Goal: Information Seeking & Learning: Learn about a topic

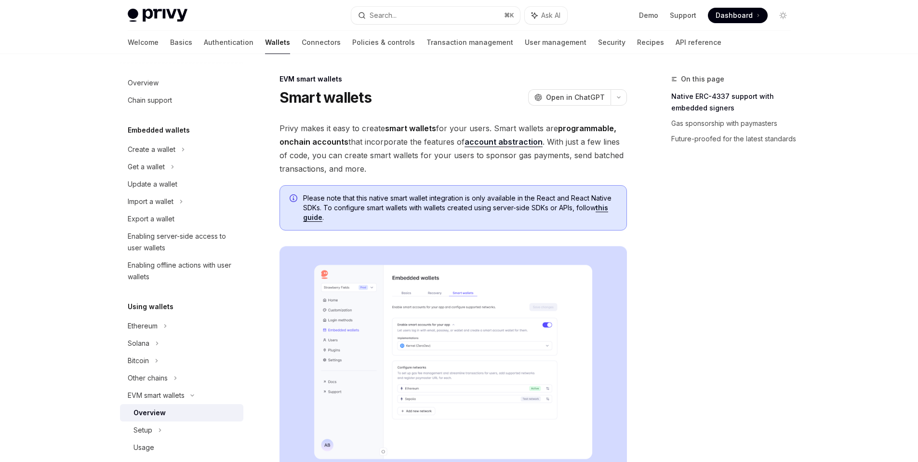
type textarea "*"
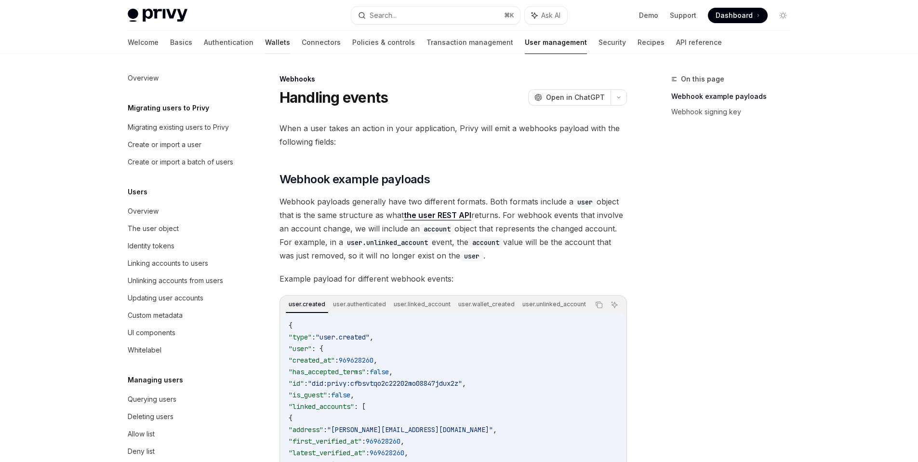
click at [265, 45] on link "Wallets" at bounding box center [277, 42] width 25 height 23
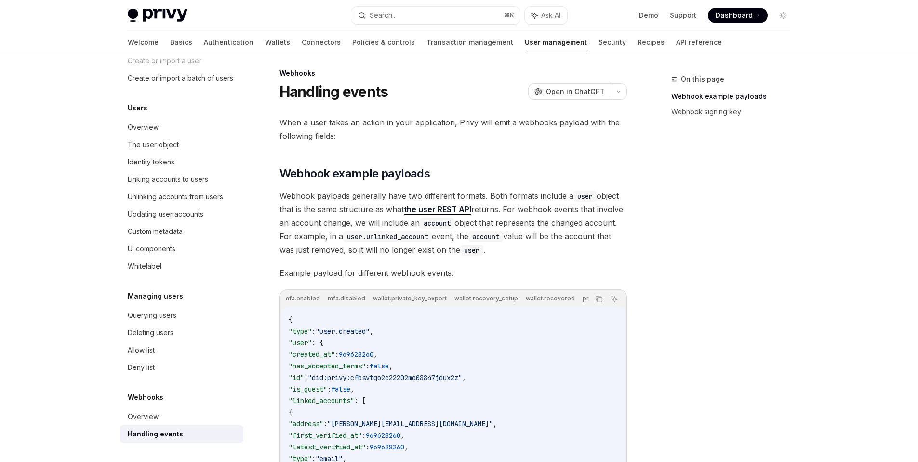
scroll to position [12, 0]
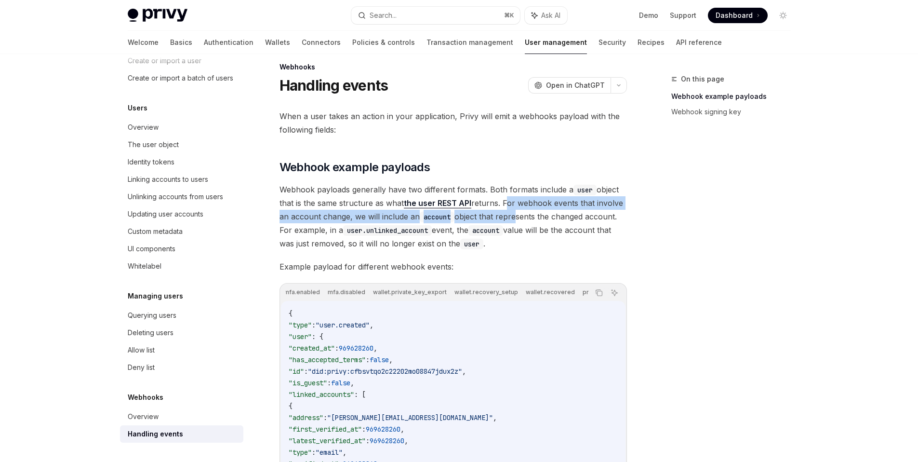
drag, startPoint x: 505, startPoint y: 203, endPoint x: 515, endPoint y: 219, distance: 19.0
click at [515, 219] on span "Webhook payloads generally have two different formats. Both formats include a u…" at bounding box center [454, 216] width 348 height 67
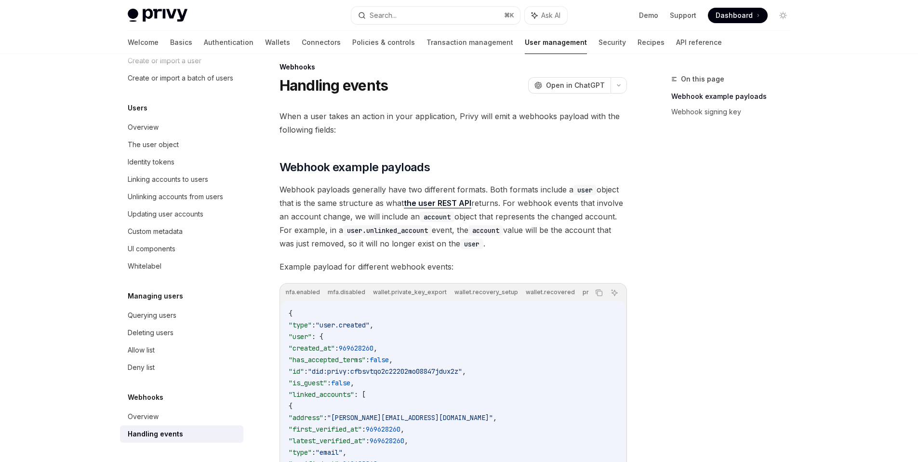
click at [528, 252] on div "When a user takes an action in your application, Privy will emit a webhooks pay…" at bounding box center [454, 397] width 348 height 577
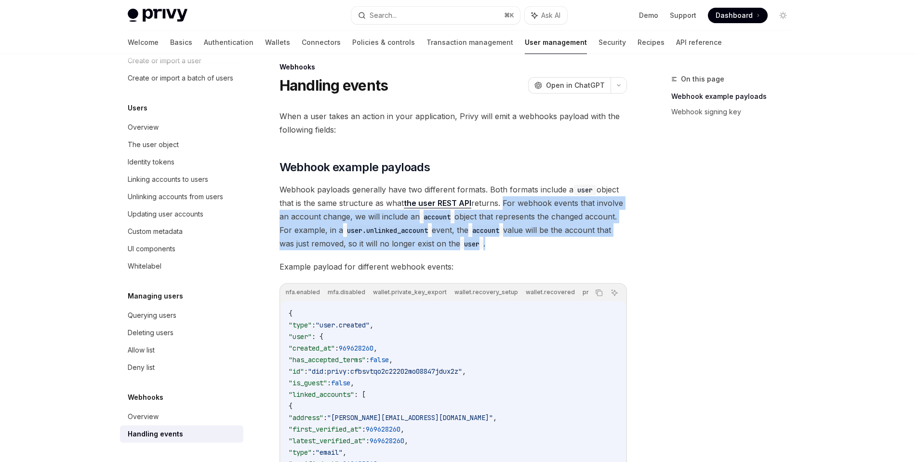
drag, startPoint x: 532, startPoint y: 247, endPoint x: 502, endPoint y: 203, distance: 53.7
click at [502, 203] on span "Webhook payloads generally have two different formats. Both formats include a u…" at bounding box center [454, 216] width 348 height 67
click at [602, 249] on span "Webhook payloads generally have two different formats. Both formats include a u…" at bounding box center [454, 216] width 348 height 67
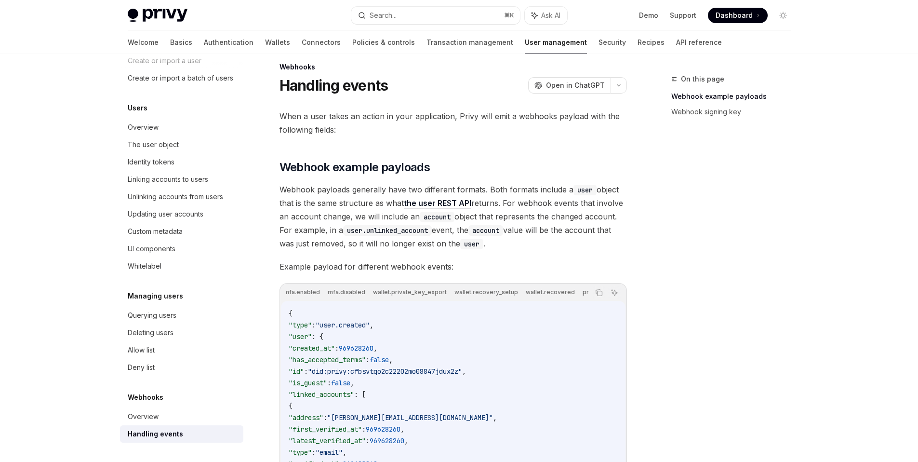
click at [417, 231] on code "user.unlinked_account" at bounding box center [387, 230] width 89 height 11
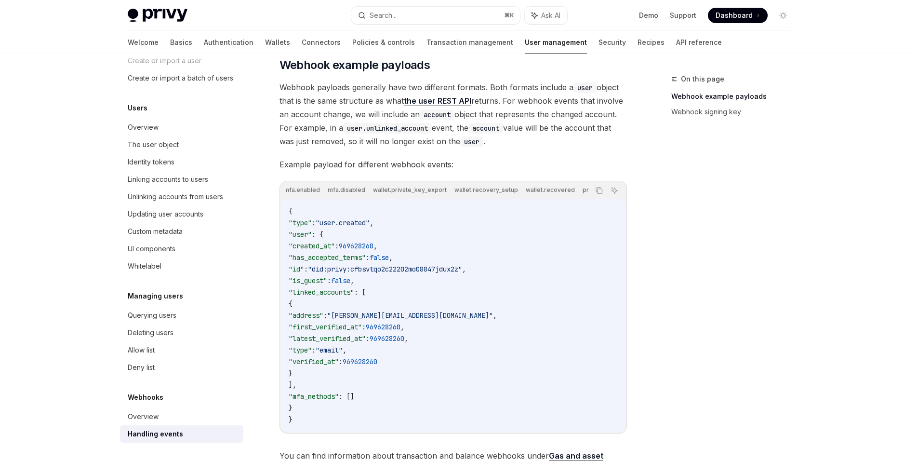
scroll to position [0, 0]
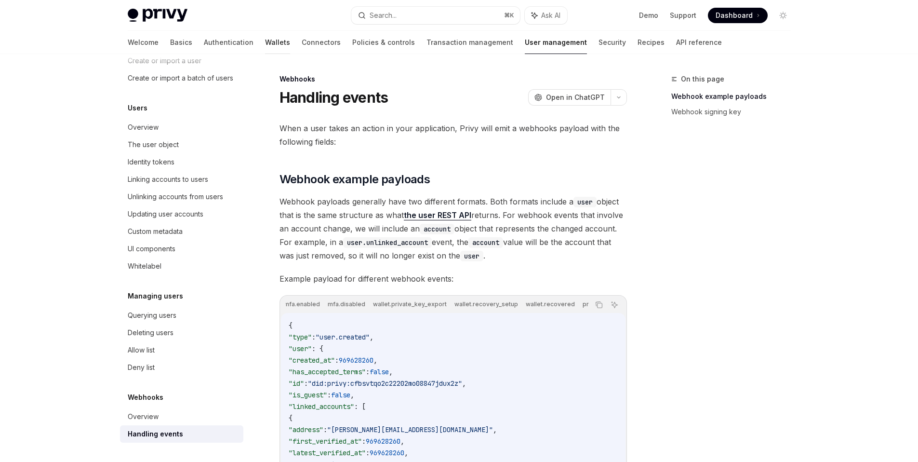
click at [265, 41] on link "Wallets" at bounding box center [277, 42] width 25 height 23
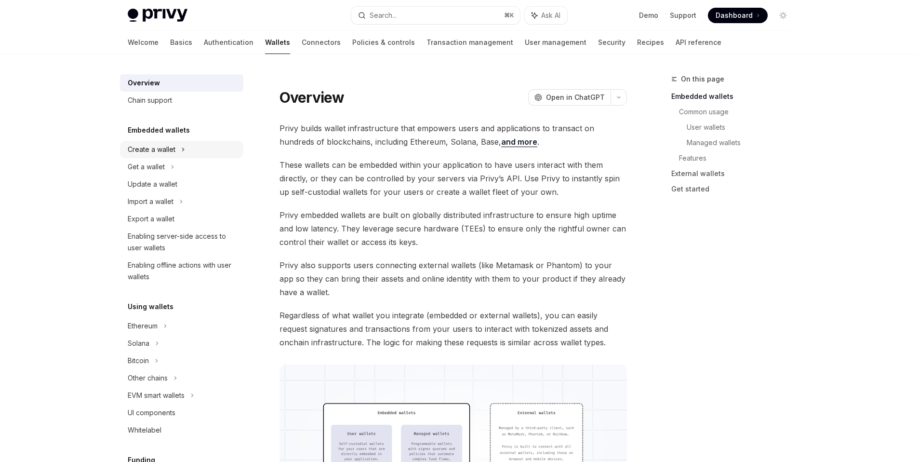
click at [171, 155] on div "Create a wallet" at bounding box center [181, 149] width 123 height 17
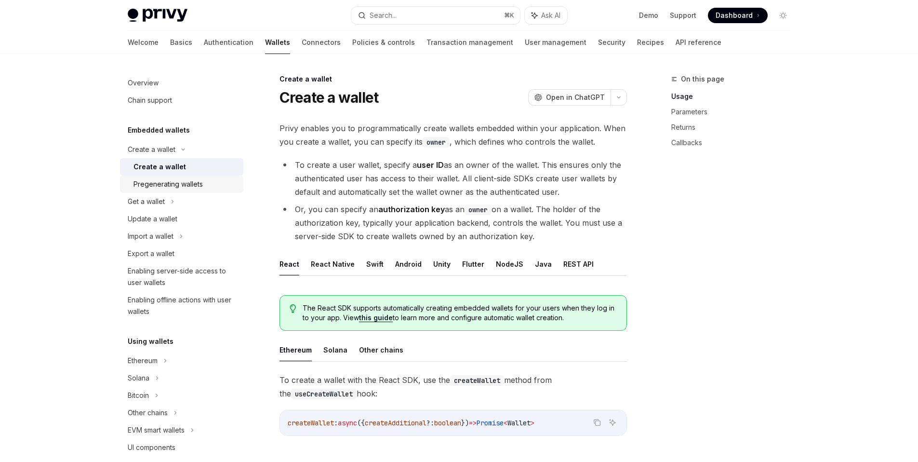
click at [181, 188] on div "Pregenerating wallets" at bounding box center [168, 184] width 69 height 12
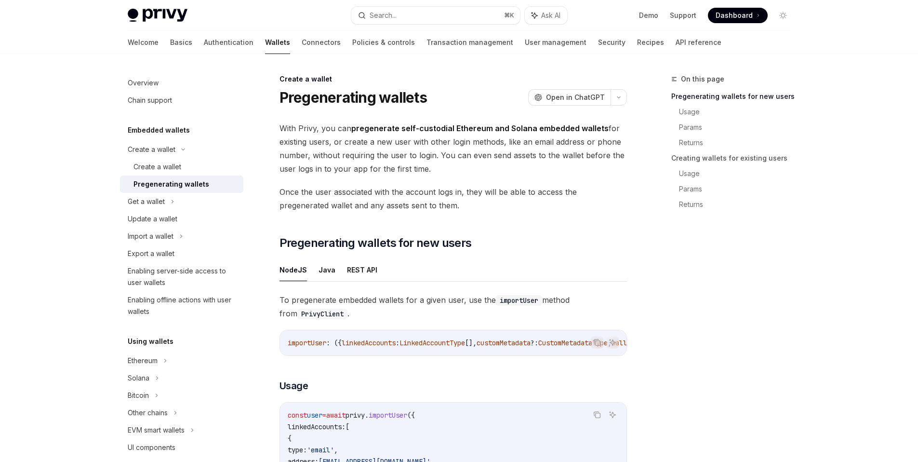
click at [375, 102] on h1 "Pregenerating wallets" at bounding box center [354, 97] width 148 height 17
click at [212, 283] on div "Enabling server-side access to user wallets" at bounding box center [183, 276] width 110 height 23
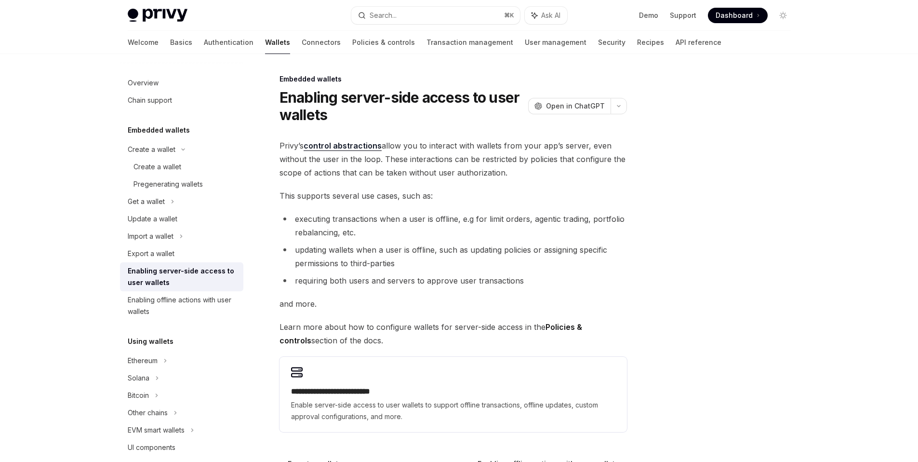
drag, startPoint x: 537, startPoint y: 174, endPoint x: 266, endPoint y: 152, distance: 271.4
click at [266, 152] on div "**********" at bounding box center [363, 324] width 532 height 502
click at [518, 188] on div "**********" at bounding box center [454, 285] width 348 height 293
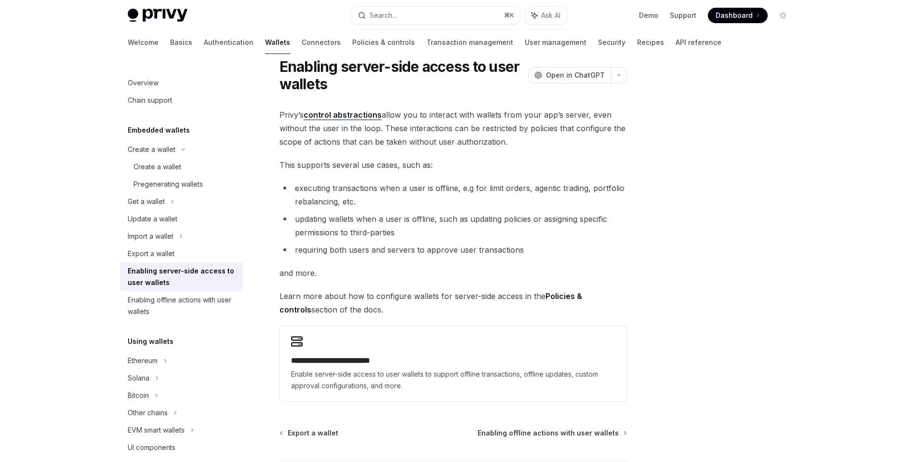
scroll to position [37, 0]
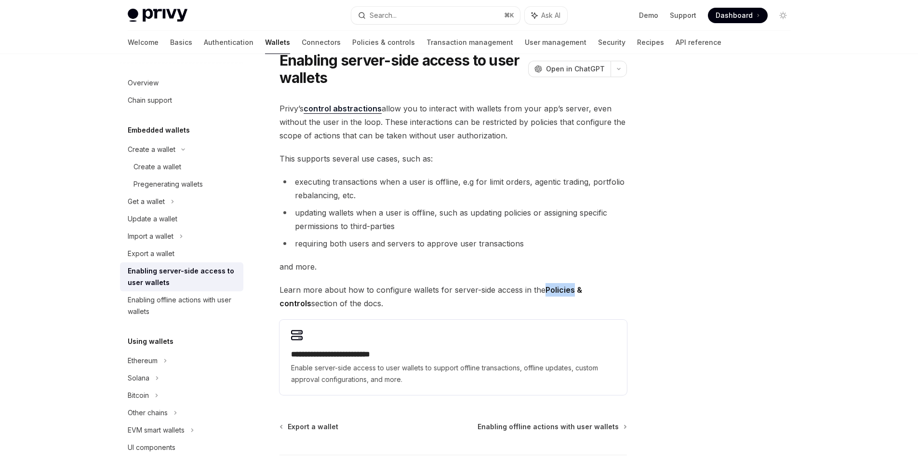
click at [573, 285] on strong "Policies & controls" at bounding box center [431, 296] width 303 height 23
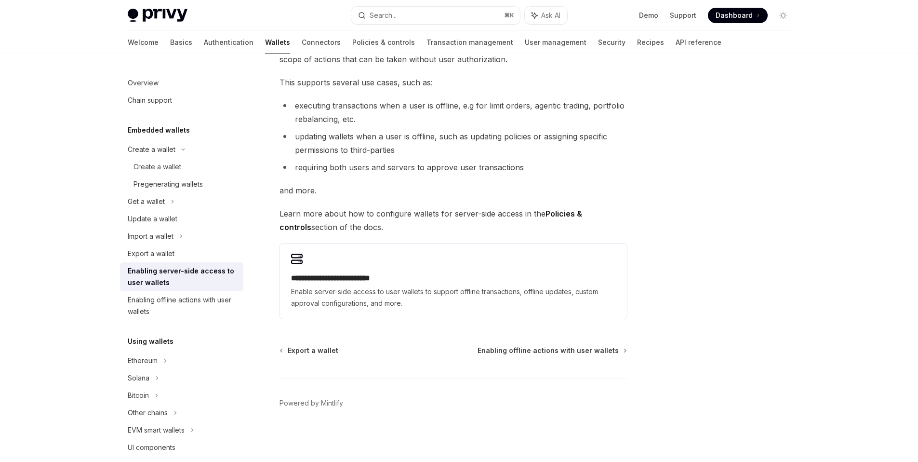
scroll to position [0, 0]
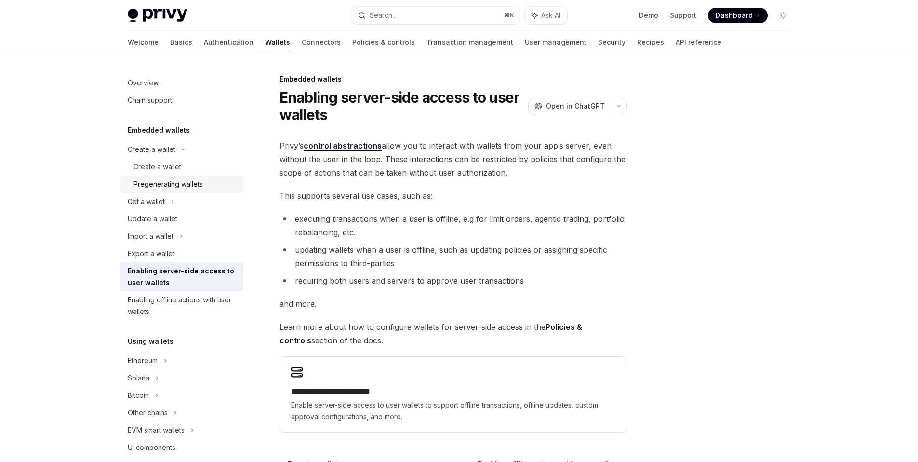
click at [194, 179] on div "Pregenerating wallets" at bounding box center [168, 184] width 69 height 12
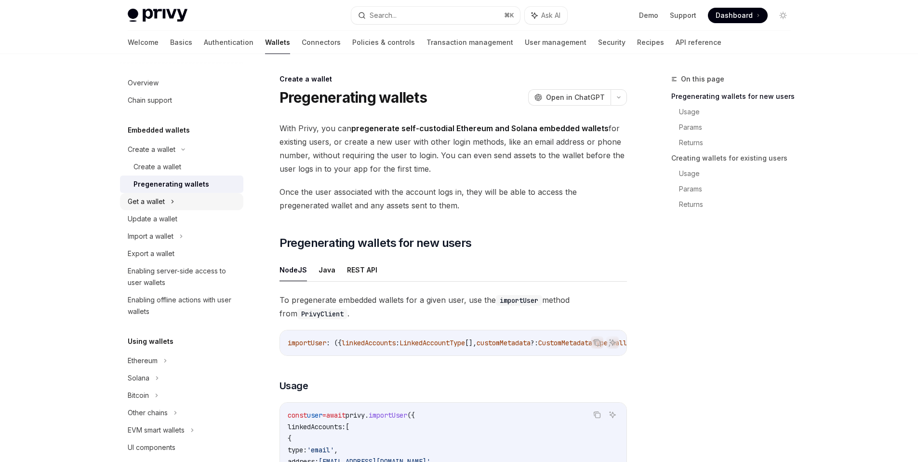
click at [174, 202] on icon at bounding box center [173, 202] width 4 height 12
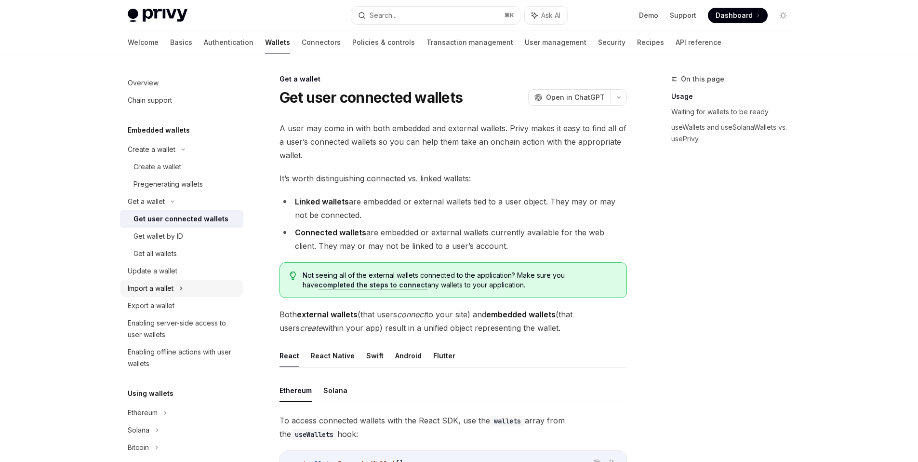
scroll to position [45, 0]
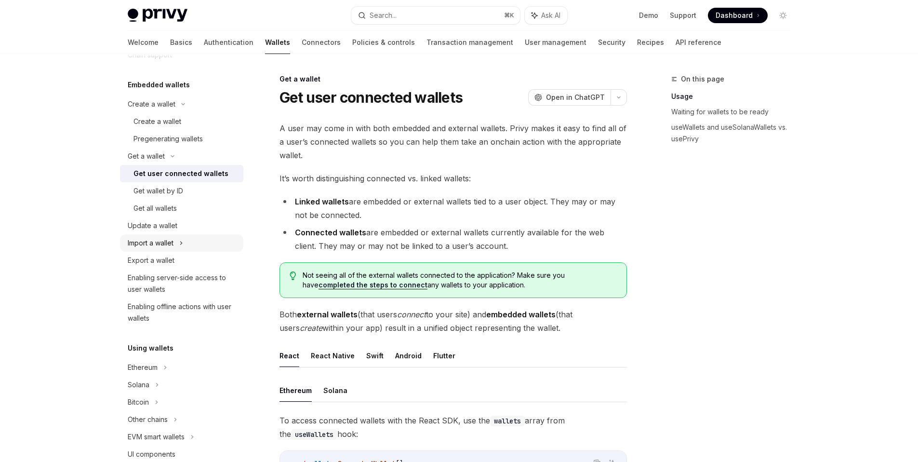
click at [183, 244] on icon at bounding box center [181, 243] width 4 height 12
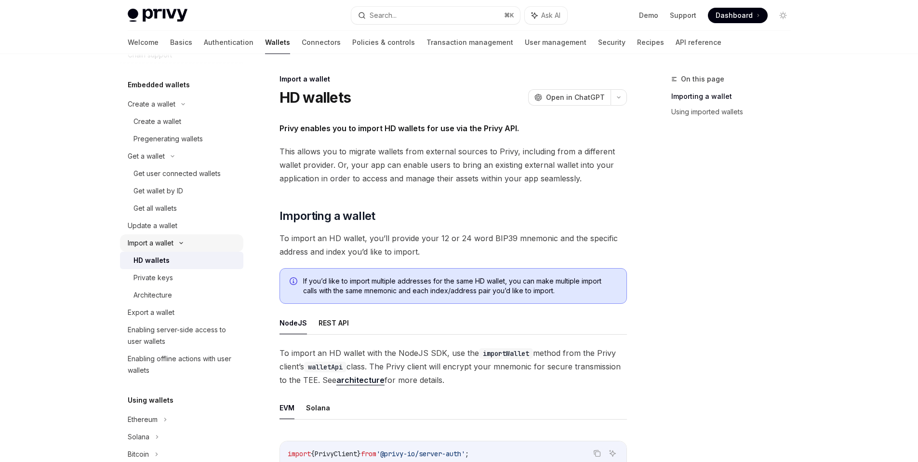
click at [189, 238] on div "Import a wallet" at bounding box center [181, 242] width 123 height 17
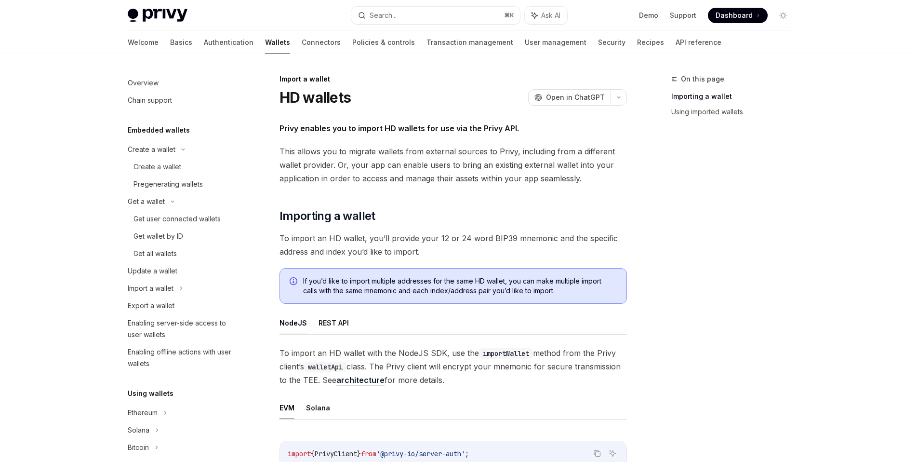
click at [161, 128] on h5 "Embedded wallets" at bounding box center [159, 130] width 62 height 12
click at [159, 134] on h5 "Embedded wallets" at bounding box center [159, 130] width 62 height 12
click at [157, 144] on div "Create a wallet" at bounding box center [152, 150] width 48 height 12
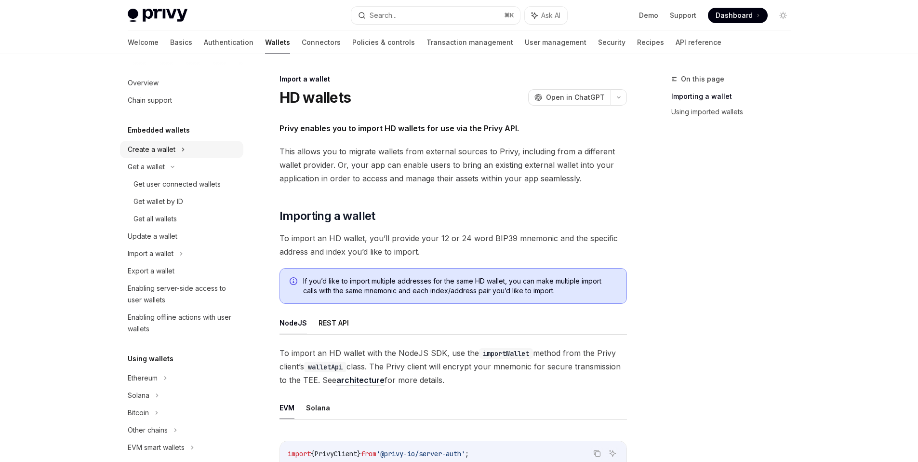
click at [158, 145] on div "Create a wallet" at bounding box center [152, 150] width 48 height 12
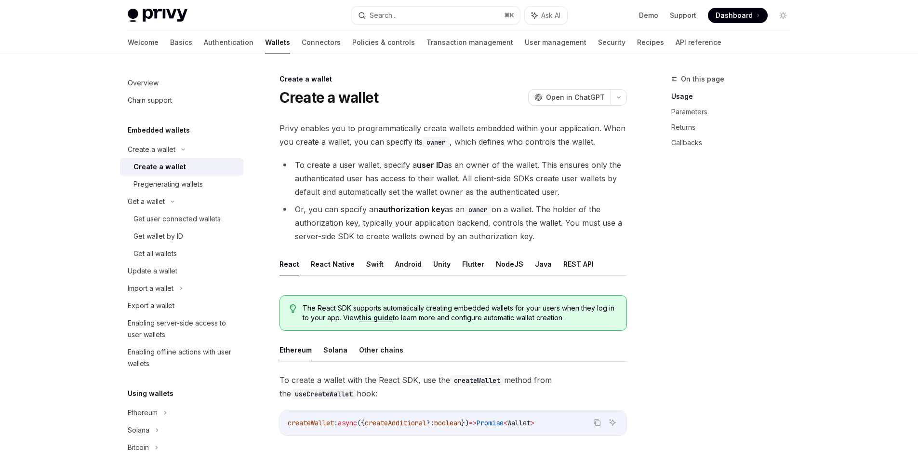
drag, startPoint x: 544, startPoint y: 234, endPoint x: 274, endPoint y: 206, distance: 271.4
click at [563, 234] on li "Or, you can specify an authorization key as an owner on a wallet. The holder of…" at bounding box center [454, 222] width 348 height 40
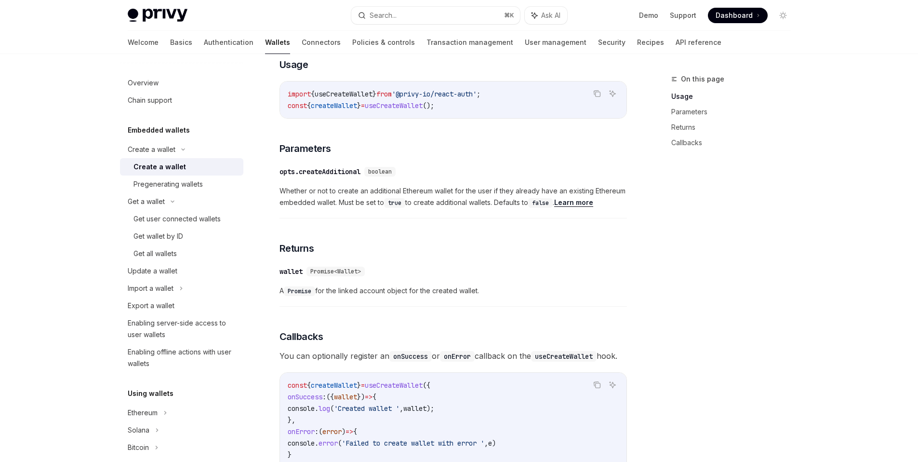
scroll to position [225, 0]
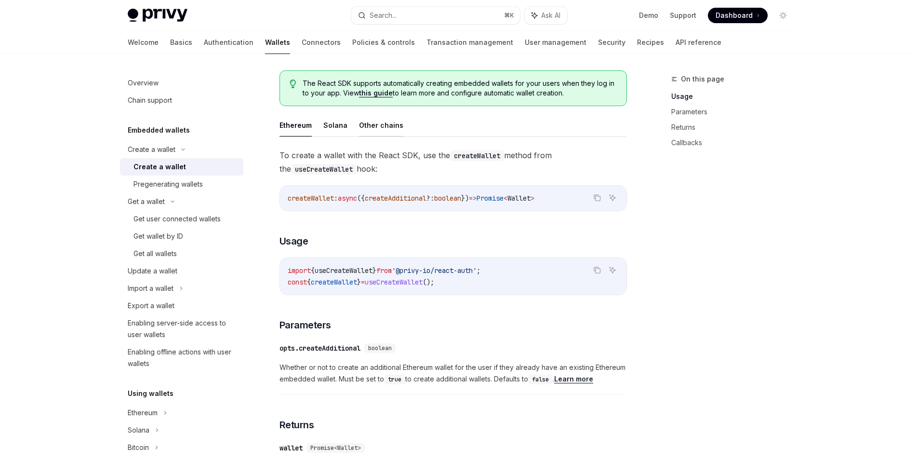
click at [377, 122] on button "Other chains" at bounding box center [381, 125] width 44 height 23
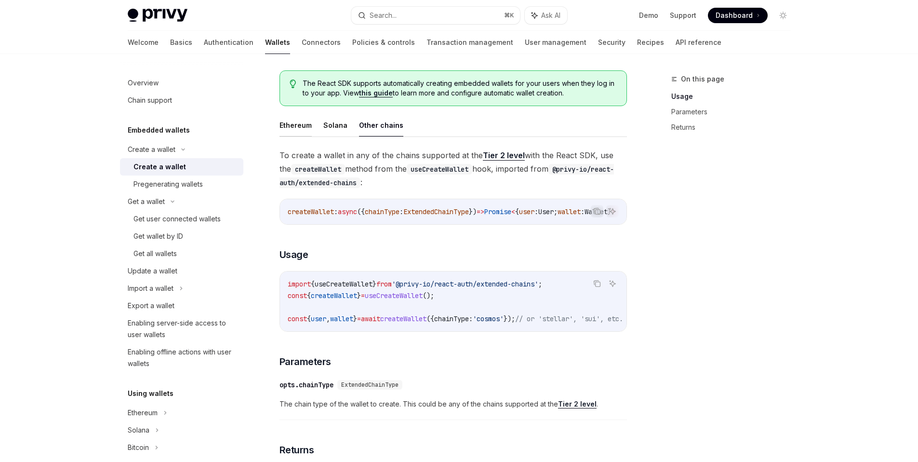
click at [290, 129] on button "Ethereum" at bounding box center [296, 125] width 32 height 23
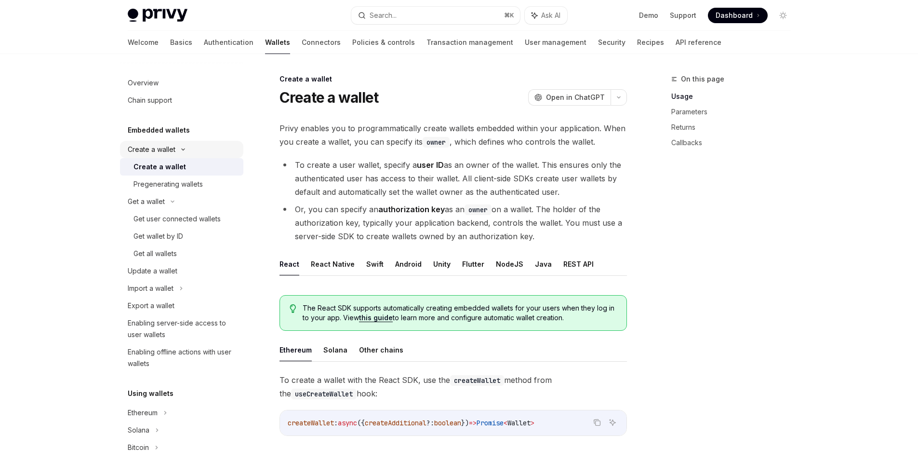
click at [184, 148] on icon at bounding box center [183, 150] width 12 height 4
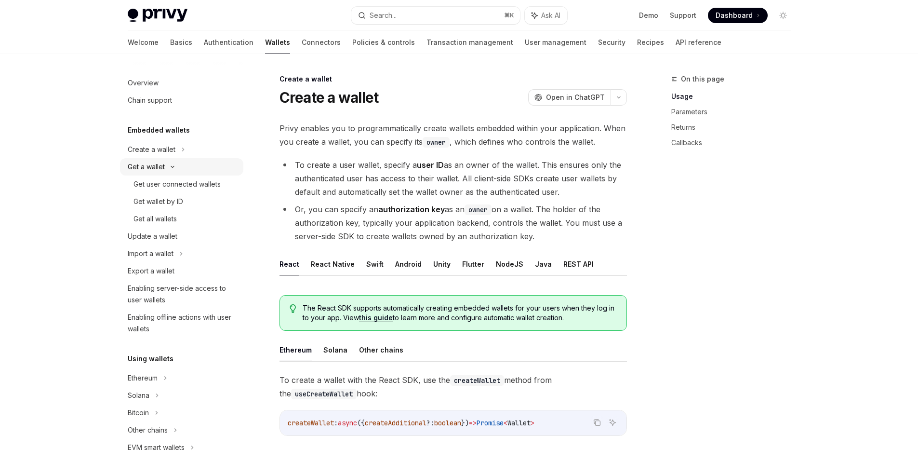
click at [172, 166] on icon at bounding box center [173, 167] width 12 height 4
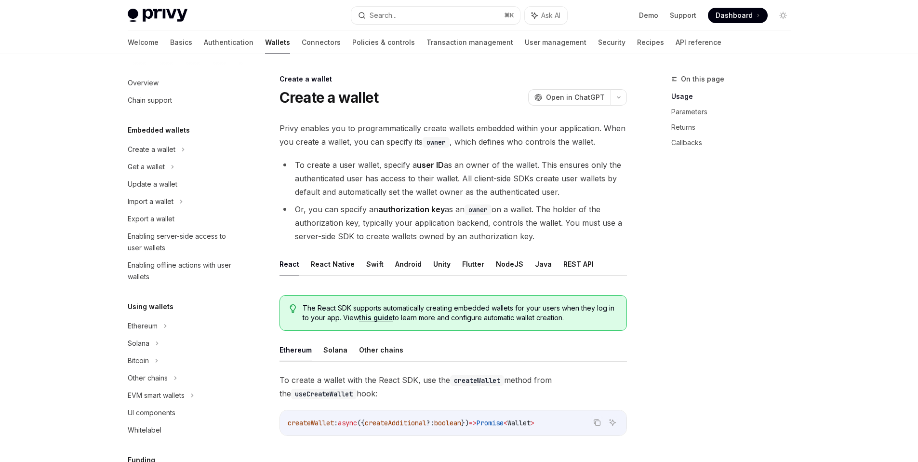
scroll to position [110, 0]
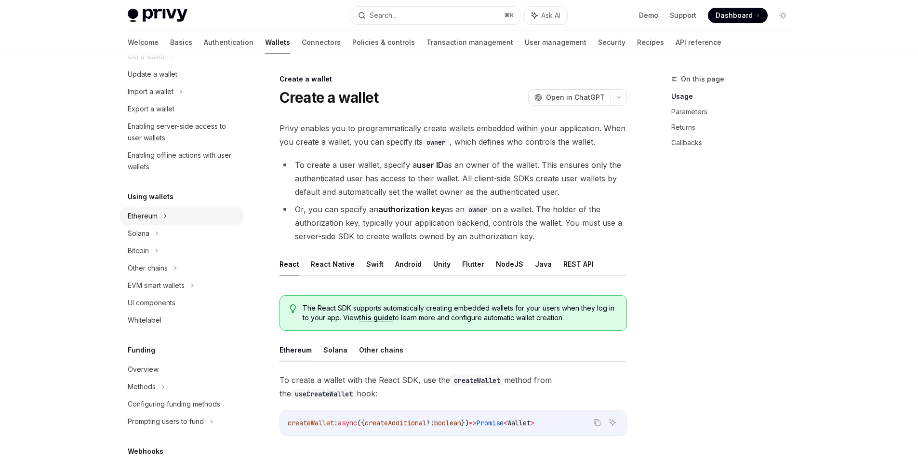
click at [190, 48] on div "Ethereum" at bounding box center [181, 39] width 123 height 17
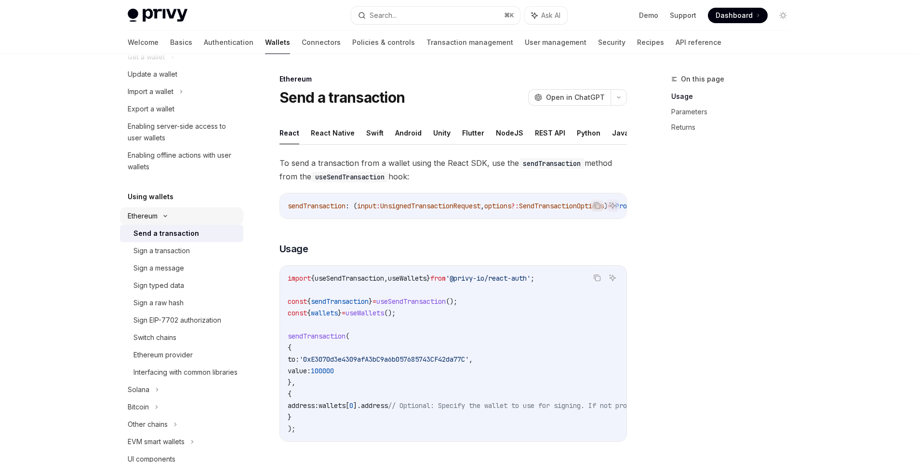
click at [190, 48] on div "Ethereum" at bounding box center [181, 39] width 123 height 17
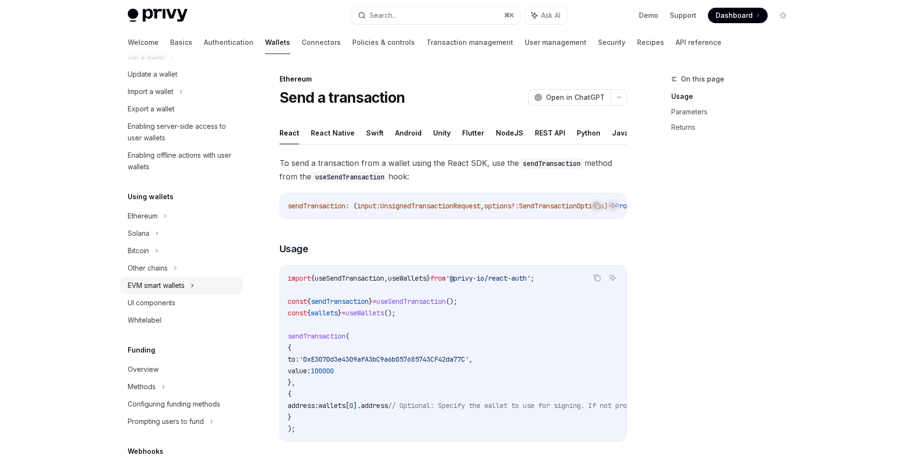
click at [194, 286] on icon at bounding box center [192, 286] width 4 height 12
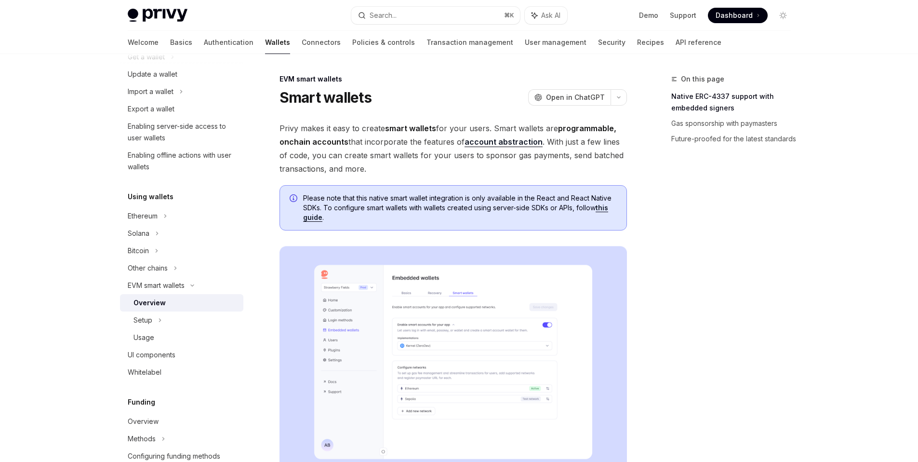
scroll to position [152, 0]
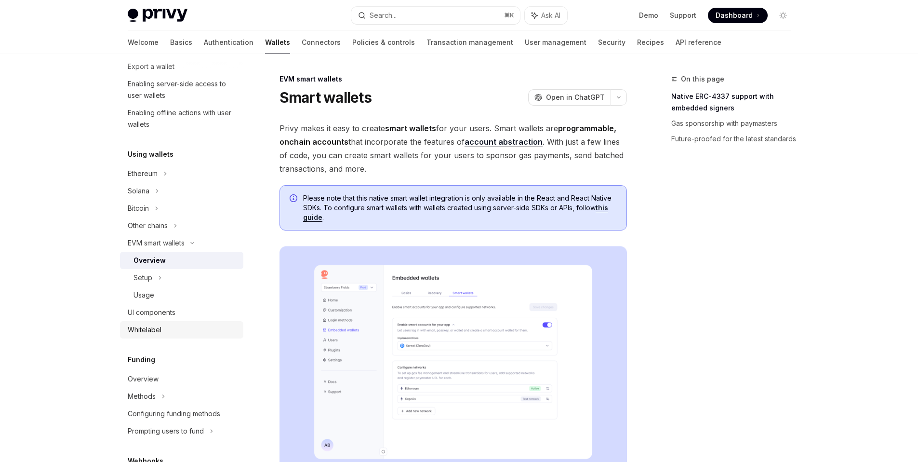
click at [199, 332] on div "Whitelabel" at bounding box center [183, 330] width 110 height 12
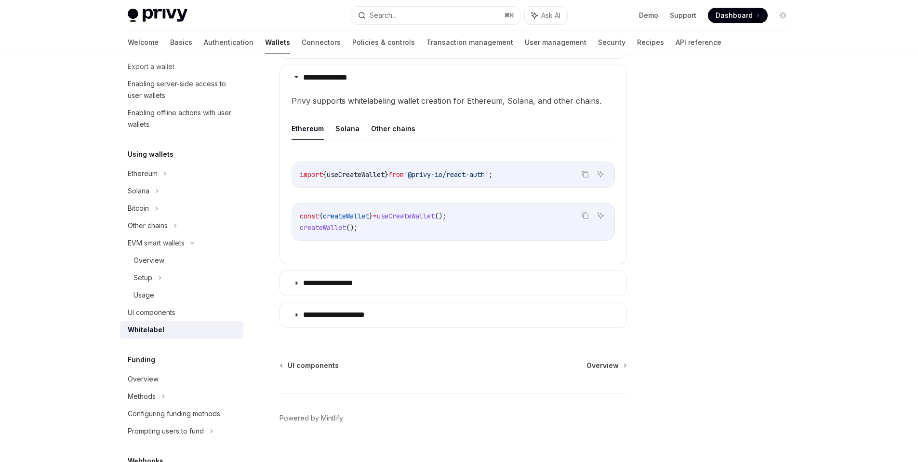
scroll to position [316, 0]
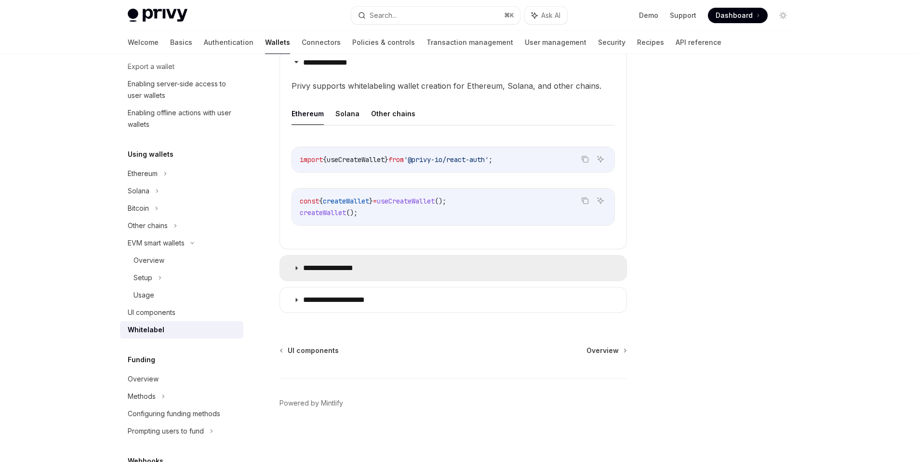
click at [350, 266] on p "**********" at bounding box center [338, 268] width 70 height 10
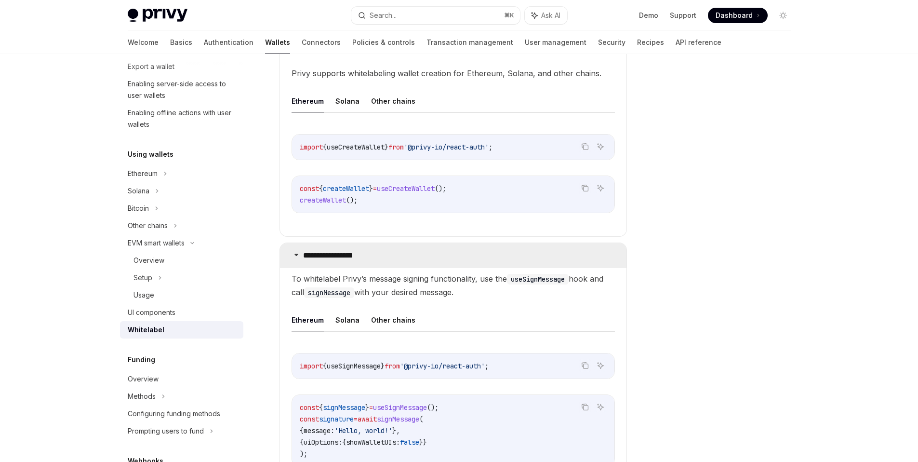
scroll to position [477, 0]
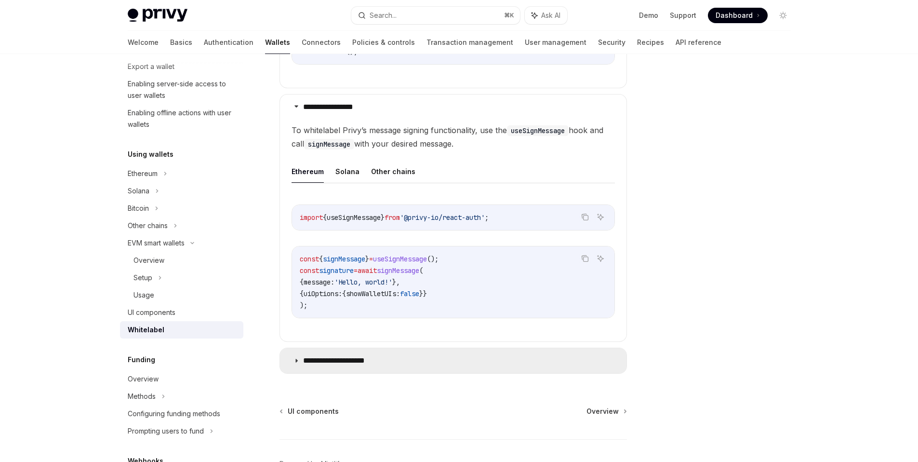
click at [380, 359] on p "**********" at bounding box center [343, 361] width 81 height 10
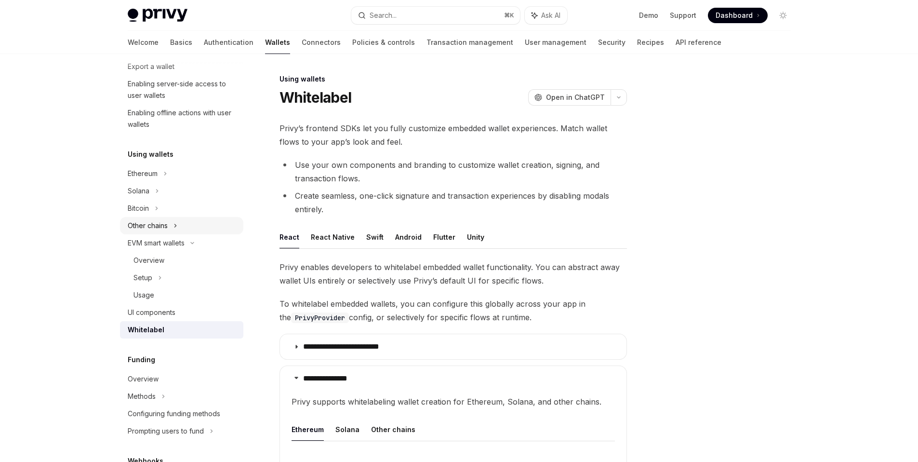
click at [199, 58] on div "Other chains" at bounding box center [181, 48] width 123 height 17
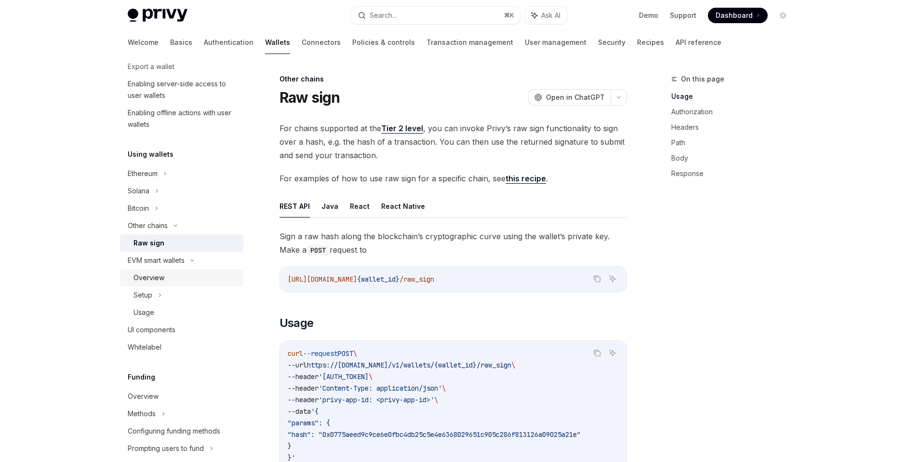
click at [176, 278] on div "Overview" at bounding box center [186, 278] width 104 height 12
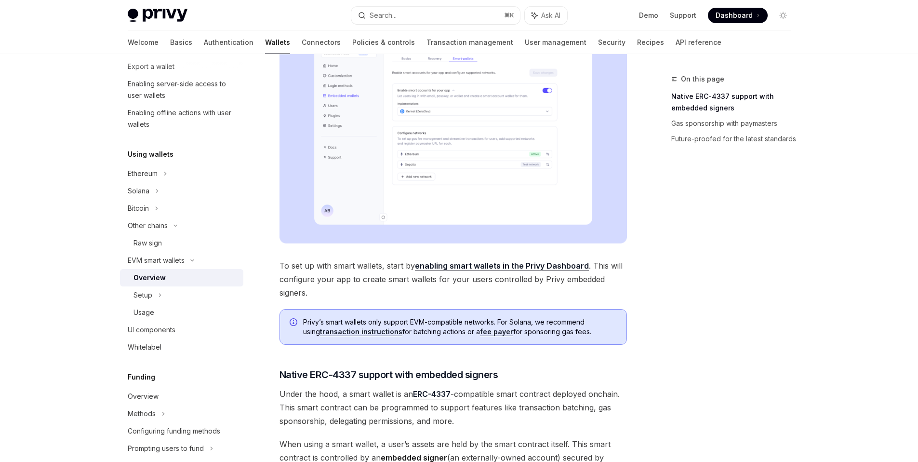
scroll to position [268, 0]
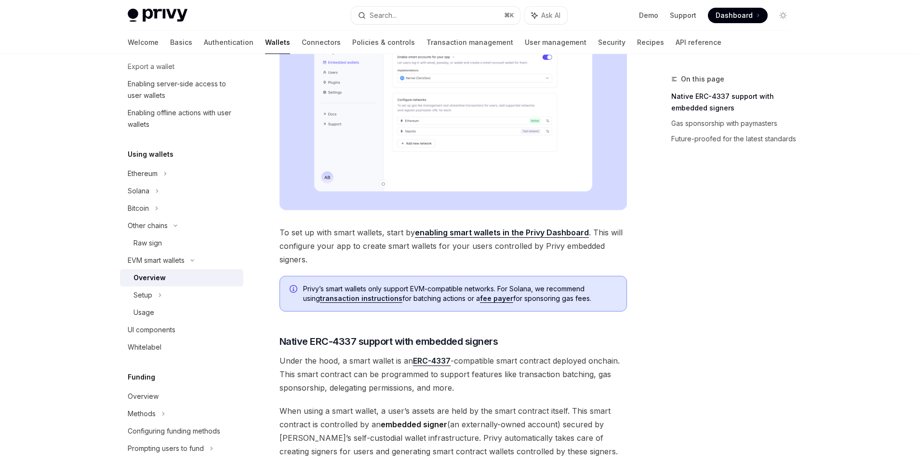
click at [350, 288] on span "Privy’s smart wallets only support EVM-compatible networks. For [PERSON_NAME], …" at bounding box center [460, 293] width 314 height 19
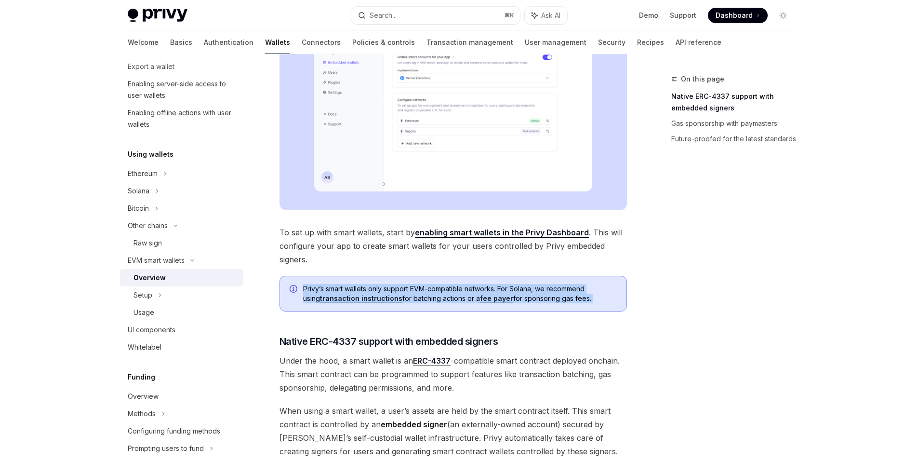
click at [350, 288] on span "Privy’s smart wallets only support EVM-compatible networks. For [PERSON_NAME], …" at bounding box center [460, 293] width 314 height 19
click at [402, 289] on span "Privy’s smart wallets only support EVM-compatible networks. For [PERSON_NAME], …" at bounding box center [460, 293] width 314 height 19
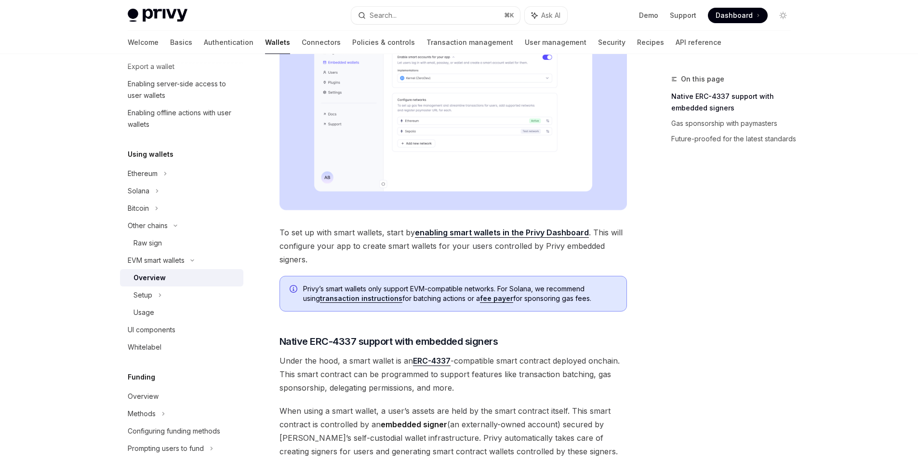
drag, startPoint x: 570, startPoint y: 299, endPoint x: 299, endPoint y: 287, distance: 271.2
click at [299, 287] on div "Privy’s smart wallets only support EVM-compatible networks. For [PERSON_NAME], …" at bounding box center [454, 294] width 348 height 36
click at [391, 290] on span "Privy’s smart wallets only support EVM-compatible networks. For [PERSON_NAME], …" at bounding box center [460, 293] width 314 height 19
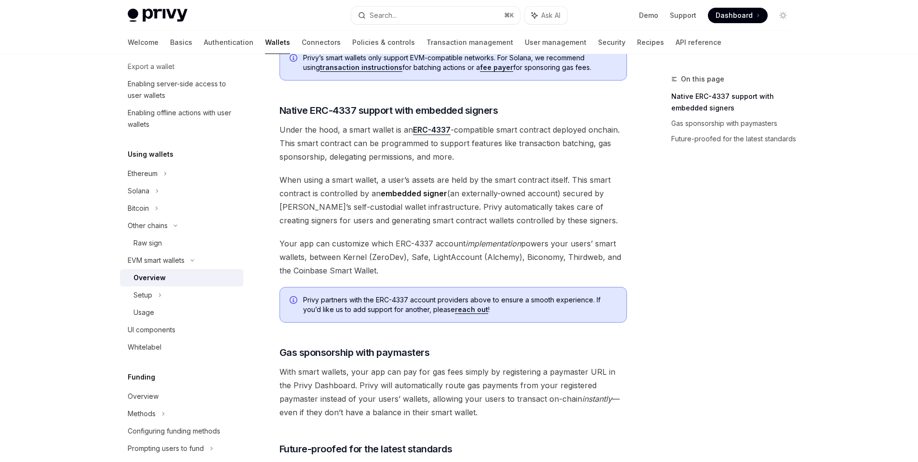
scroll to position [463, 0]
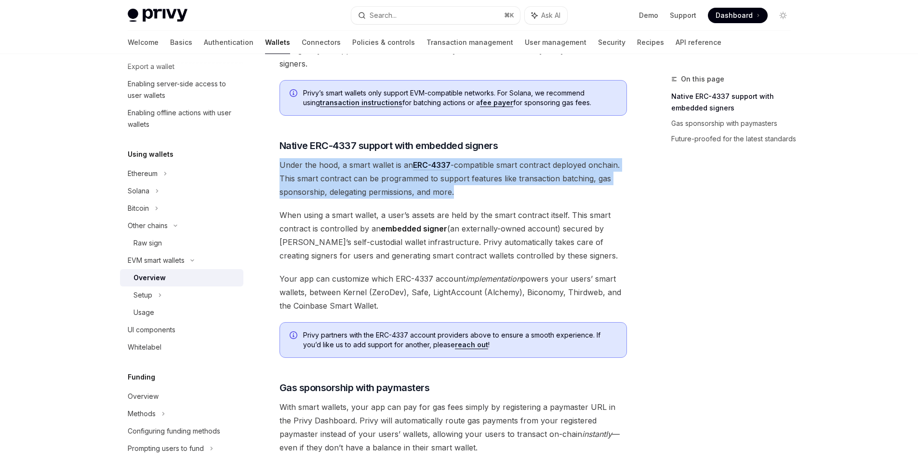
drag, startPoint x: 483, startPoint y: 198, endPoint x: 271, endPoint y: 161, distance: 214.8
click at [271, 161] on div "EVM smart wallets Smart wallets OpenAI Open in ChatGPT OpenAI Open in ChatGPT P…" at bounding box center [363, 152] width 532 height 1084
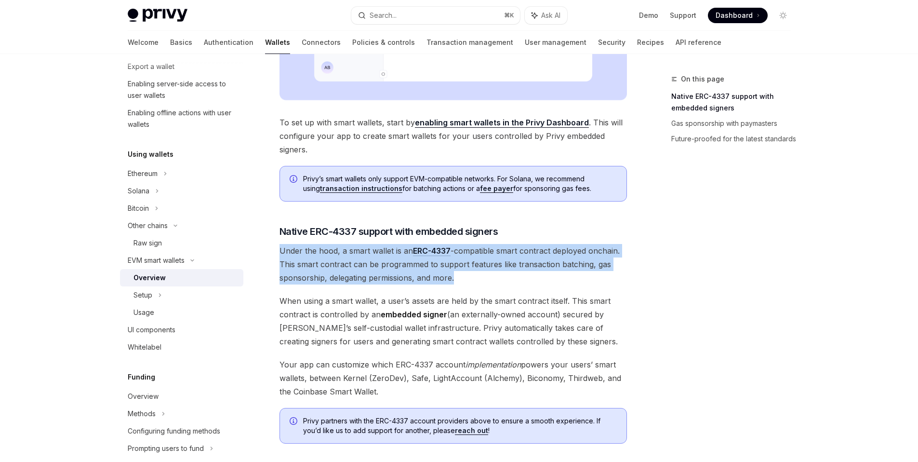
scroll to position [334, 0]
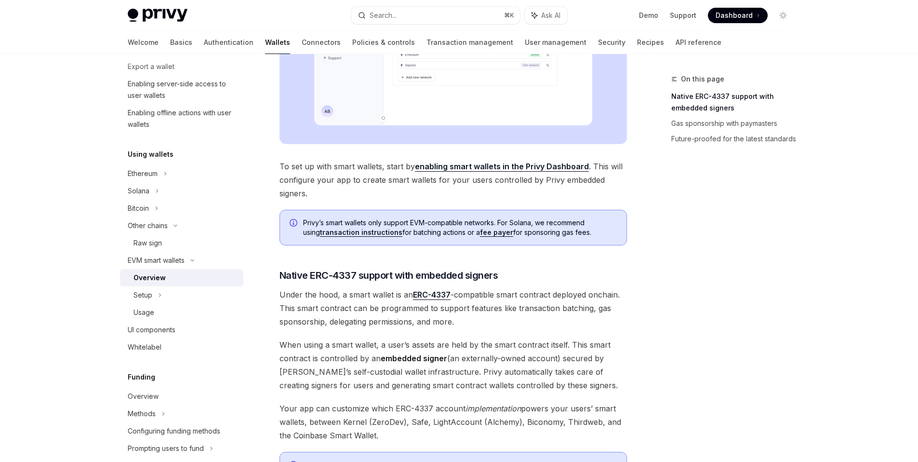
click at [438, 188] on span "To set up with smart wallets, start by enabling smart wallets in the Privy Dash…" at bounding box center [454, 180] width 348 height 40
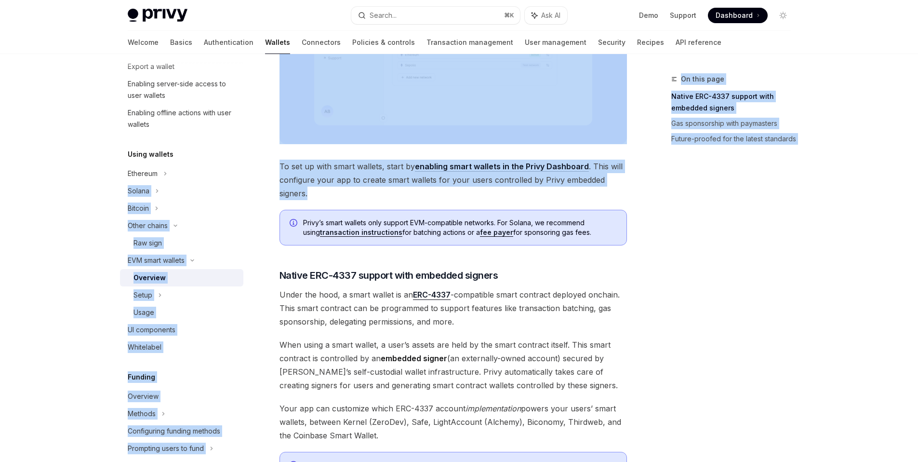
drag, startPoint x: 425, startPoint y: 189, endPoint x: 255, endPoint y: 169, distance: 171.8
click at [255, 169] on div "Overview Chain support Embedded wallets Create a wallet Get a wallet Update a w…" at bounding box center [460, 271] width 710 height 1103
click at [385, 200] on span "To set up with smart wallets, start by enabling smart wallets in the Privy Dash…" at bounding box center [454, 180] width 348 height 40
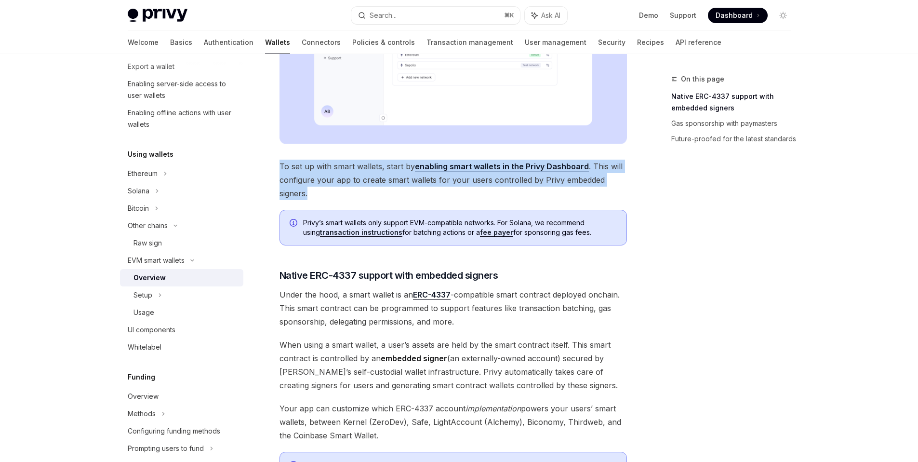
drag, startPoint x: 324, startPoint y: 190, endPoint x: 280, endPoint y: 166, distance: 50.7
click at [280, 166] on span "To set up with smart wallets, start by enabling smart wallets in the Privy Dash…" at bounding box center [454, 180] width 348 height 40
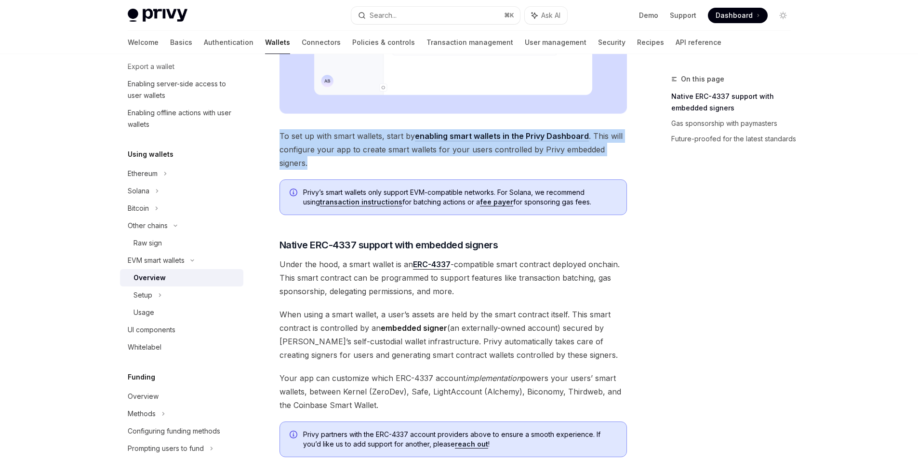
scroll to position [398, 0]
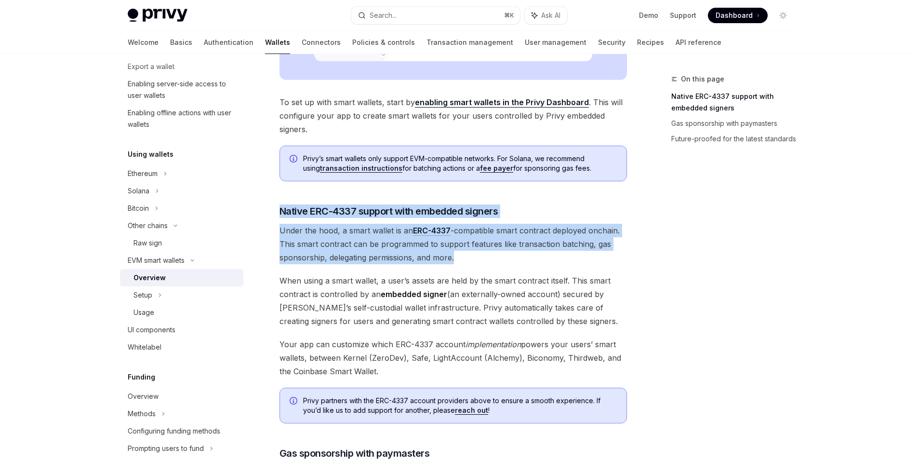
drag, startPoint x: 473, startPoint y: 256, endPoint x: 295, endPoint y: 224, distance: 180.4
click at [264, 201] on div "EVM smart wallets Smart wallets OpenAI Open in ChatGPT OpenAI Open in ChatGPT P…" at bounding box center [363, 218] width 532 height 1084
click at [481, 258] on span "Under the hood, a smart wallet is an ERC-4337 -compatible smart contract deploy…" at bounding box center [454, 244] width 348 height 40
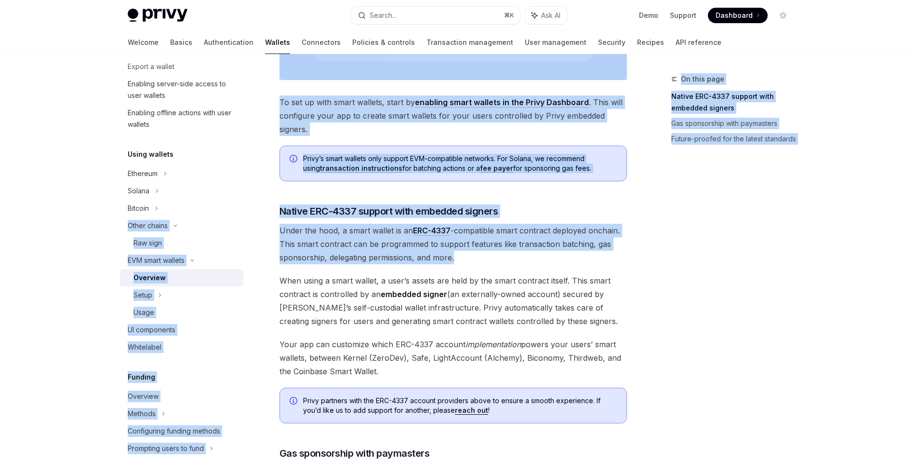
drag, startPoint x: 480, startPoint y: 260, endPoint x: 254, endPoint y: 214, distance: 230.8
click at [254, 214] on div "Overview Chain support Embedded wallets Create a wallet Get a wallet Update a w…" at bounding box center [460, 207] width 710 height 1103
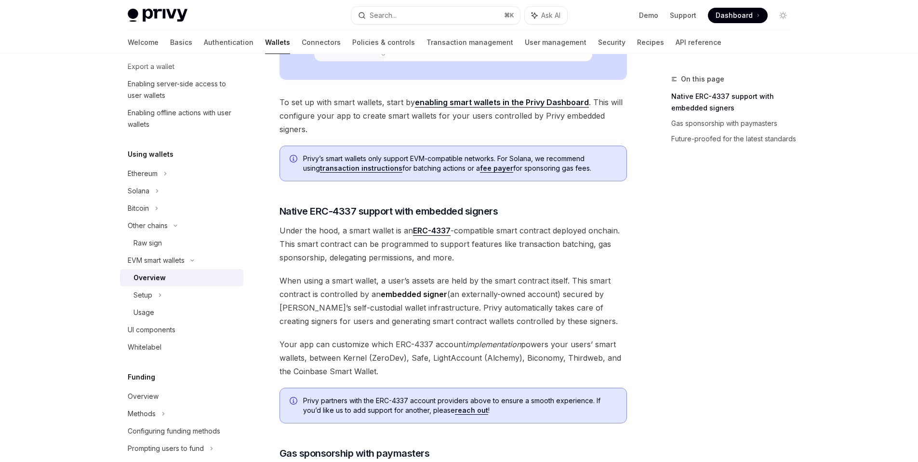
click at [490, 277] on span "When using a smart wallet, a user’s assets are held by the smart contract itsel…" at bounding box center [454, 301] width 348 height 54
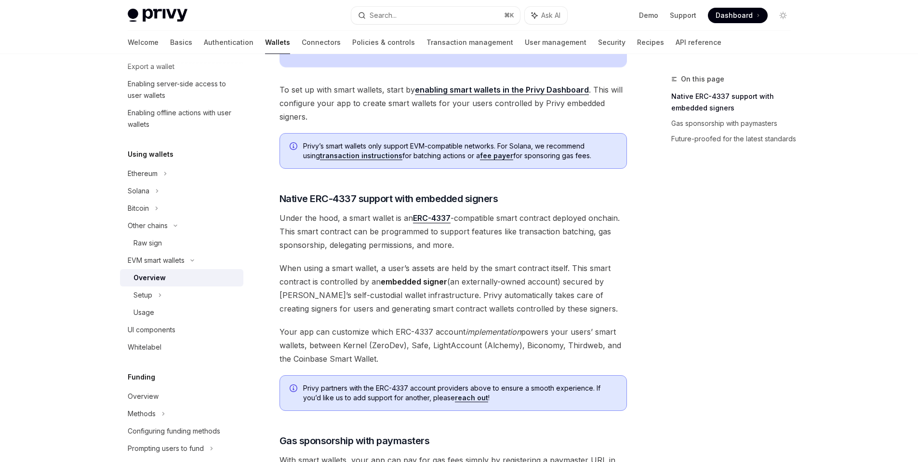
scroll to position [423, 0]
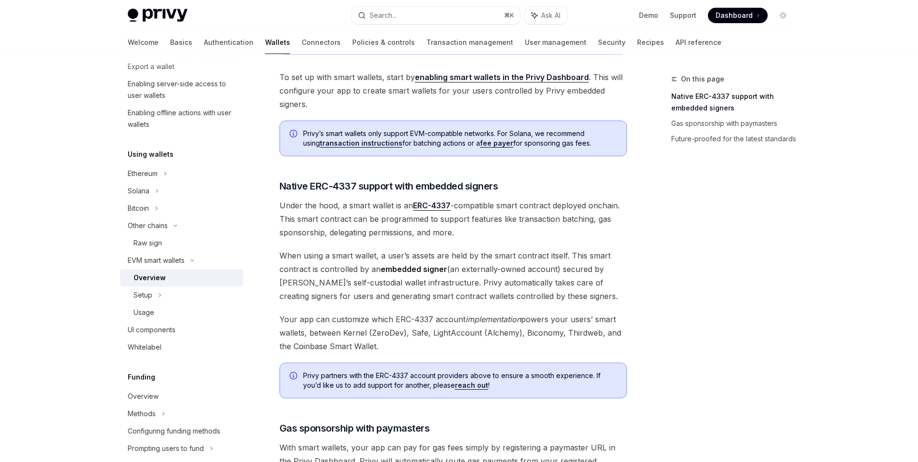
click at [353, 233] on span "Under the hood, a smart wallet is an ERC-4337 -compatible smart contract deploy…" at bounding box center [454, 219] width 348 height 40
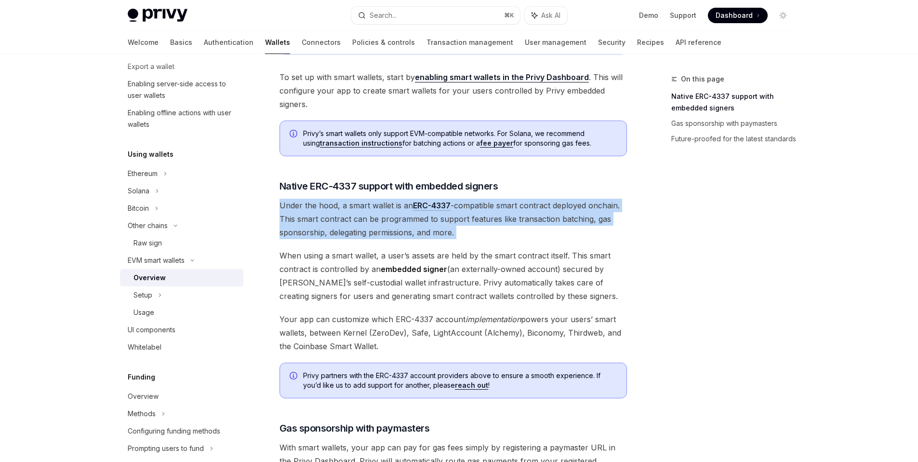
click at [353, 233] on span "Under the hood, a smart wallet is an ERC-4337 -compatible smart contract deploy…" at bounding box center [454, 219] width 348 height 40
click at [452, 236] on span "Under the hood, a smart wallet is an ERC-4337 -compatible smart contract deploy…" at bounding box center [454, 219] width 348 height 40
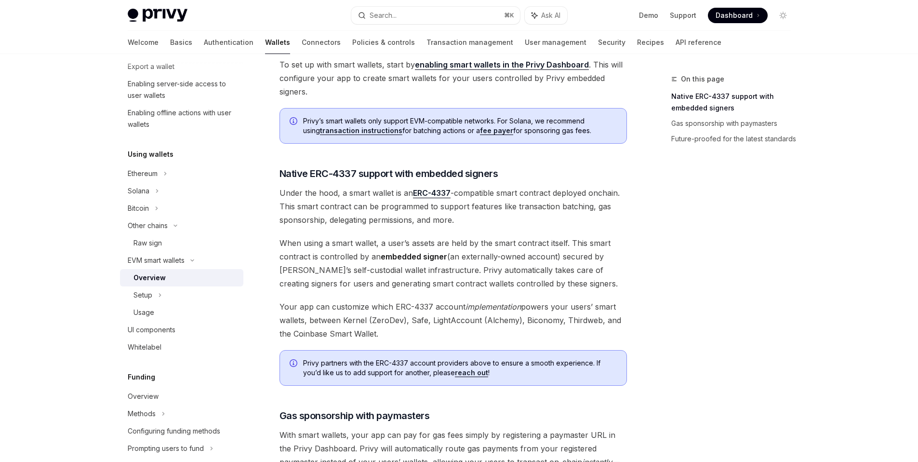
scroll to position [448, 0]
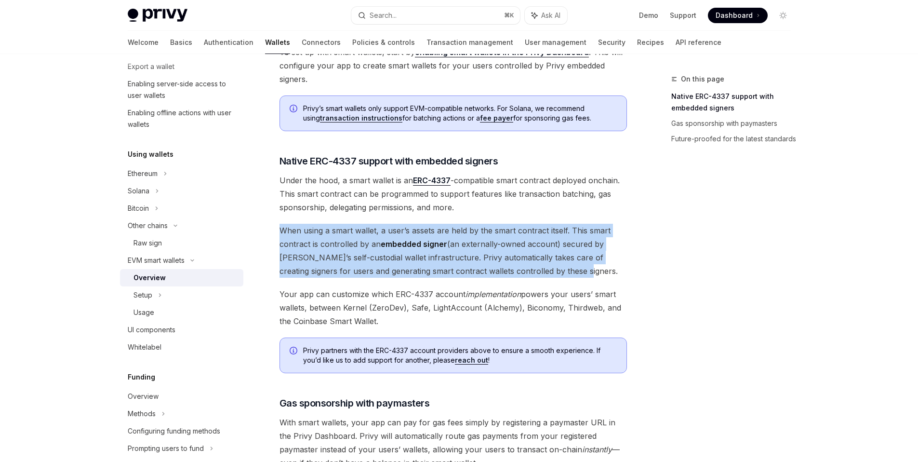
drag, startPoint x: 562, startPoint y: 270, endPoint x: 280, endPoint y: 232, distance: 284.6
click at [280, 232] on span "When using a smart wallet, a user’s assets are held by the smart contract itsel…" at bounding box center [454, 251] width 348 height 54
click at [324, 246] on span "When using a smart wallet, a user’s assets are held by the smart contract itsel…" at bounding box center [454, 251] width 348 height 54
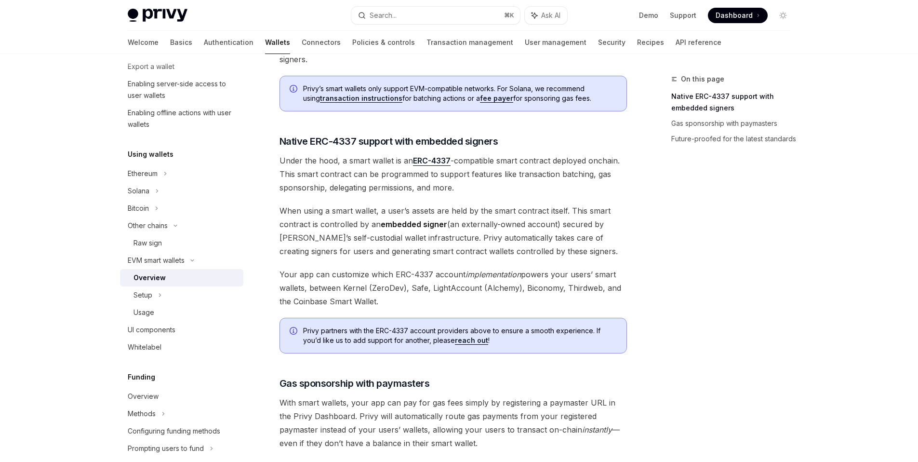
scroll to position [503, 0]
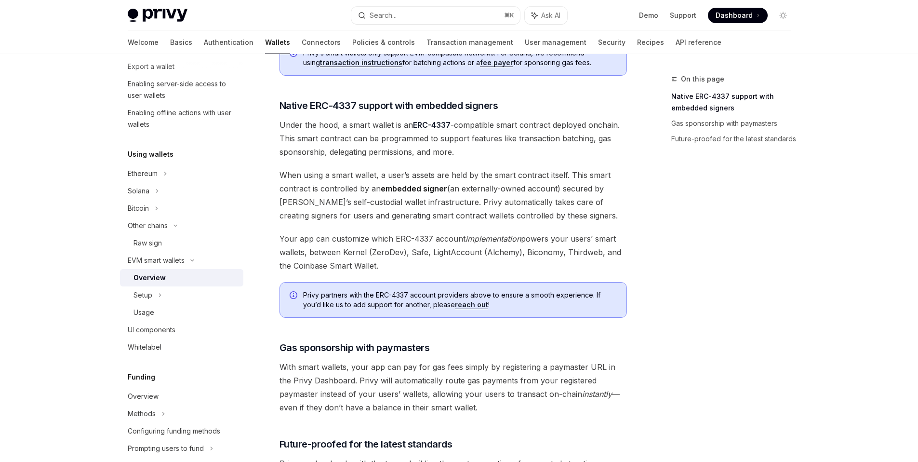
click at [380, 205] on span "When using a smart wallet, a user’s assets are held by the smart contract itsel…" at bounding box center [454, 195] width 348 height 54
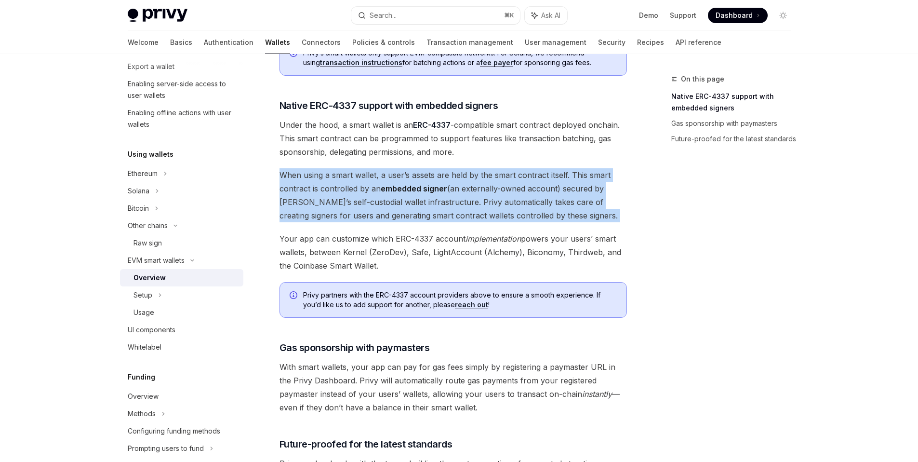
click at [380, 205] on span "When using a smart wallet, a user’s assets are held by the smart contract itsel…" at bounding box center [454, 195] width 348 height 54
click at [454, 212] on span "When using a smart wallet, a user’s assets are held by the smart contract itsel…" at bounding box center [454, 195] width 348 height 54
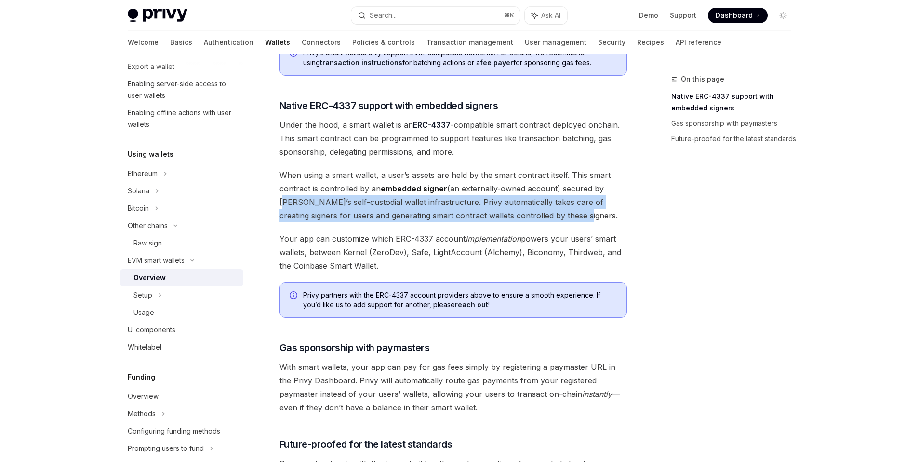
drag, startPoint x: 557, startPoint y: 220, endPoint x: 270, endPoint y: 201, distance: 287.0
click at [270, 201] on div "EVM smart wallets Smart wallets OpenAI Open in ChatGPT OpenAI Open in ChatGPT P…" at bounding box center [363, 112] width 532 height 1084
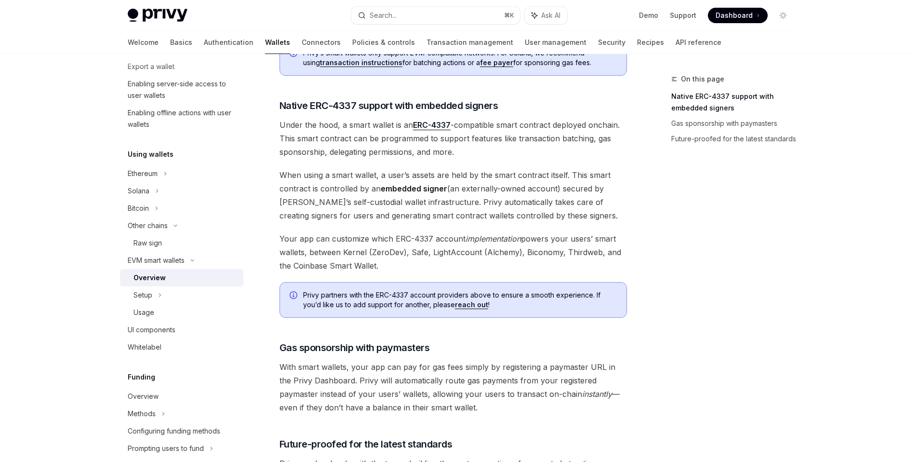
click at [396, 264] on span "Your app can customize which ERC-4337 account implementation powers your users’…" at bounding box center [454, 252] width 348 height 40
drag, startPoint x: 406, startPoint y: 266, endPoint x: 278, endPoint y: 234, distance: 132.0
click at [278, 234] on div "EVM smart wallets Smart wallets OpenAI Open in ChatGPT OpenAI Open in ChatGPT P…" at bounding box center [363, 112] width 532 height 1084
click at [432, 275] on div "Privy makes it easy to create smart wallets for your users. Smart wallets are p…" at bounding box center [454, 64] width 348 height 892
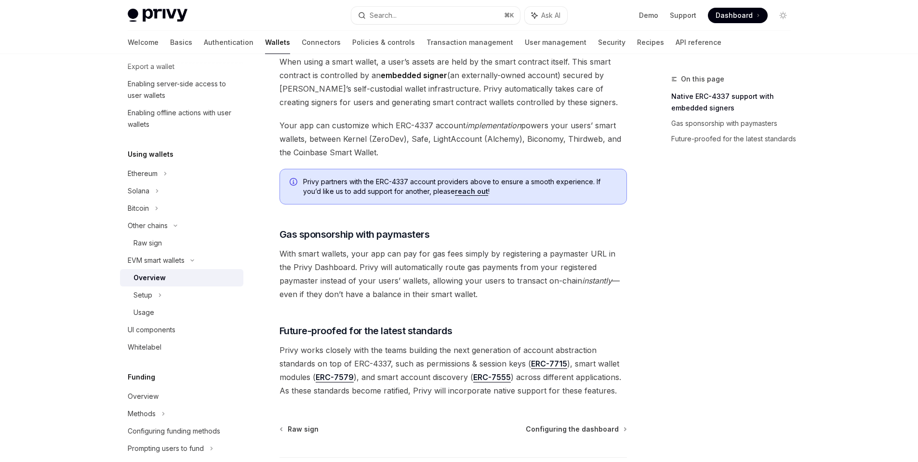
click at [517, 196] on div "Privy partners with the ERC-4337 account providers above to ensure a smooth exp…" at bounding box center [454, 187] width 348 height 36
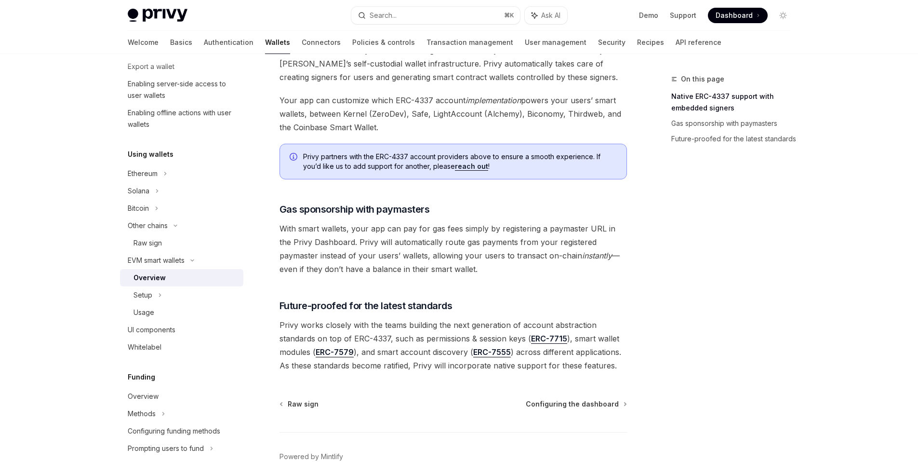
scroll to position [654, 0]
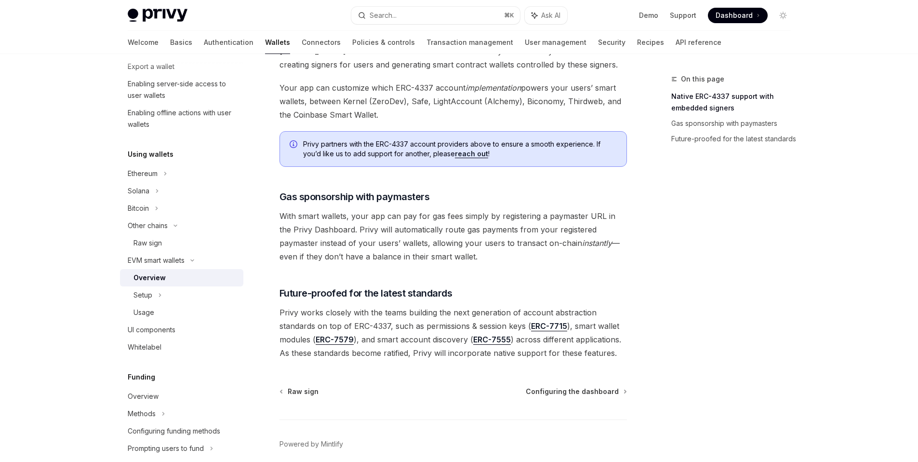
drag, startPoint x: 454, startPoint y: 255, endPoint x: 270, endPoint y: 215, distance: 188.4
click at [446, 258] on span "With smart wallets, your app can pay for gas fees simply by registering a payma…" at bounding box center [454, 236] width 348 height 54
drag, startPoint x: 454, startPoint y: 258, endPoint x: 273, endPoint y: 207, distance: 187.7
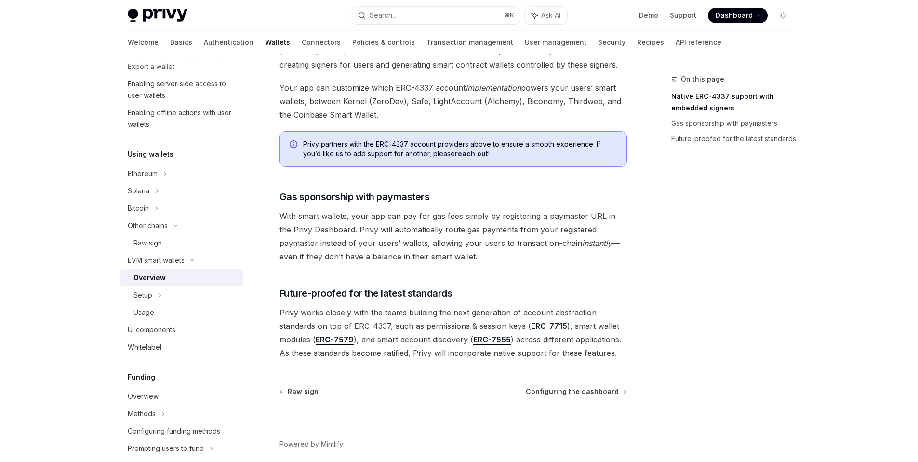
click at [436, 262] on span "With smart wallets, your app can pay for gas fees simply by registering a payma…" at bounding box center [454, 236] width 348 height 54
drag, startPoint x: 457, startPoint y: 257, endPoint x: 621, endPoint y: 230, distance: 165.7
click at [621, 230] on span "With smart wallets, your app can pay for gas fees simply by registering a payma…" at bounding box center [454, 236] width 348 height 54
click at [537, 255] on span "With smart wallets, your app can pay for gas fees simply by registering a payma…" at bounding box center [454, 236] width 348 height 54
drag, startPoint x: 631, startPoint y: 229, endPoint x: 345, endPoint y: 227, distance: 285.9
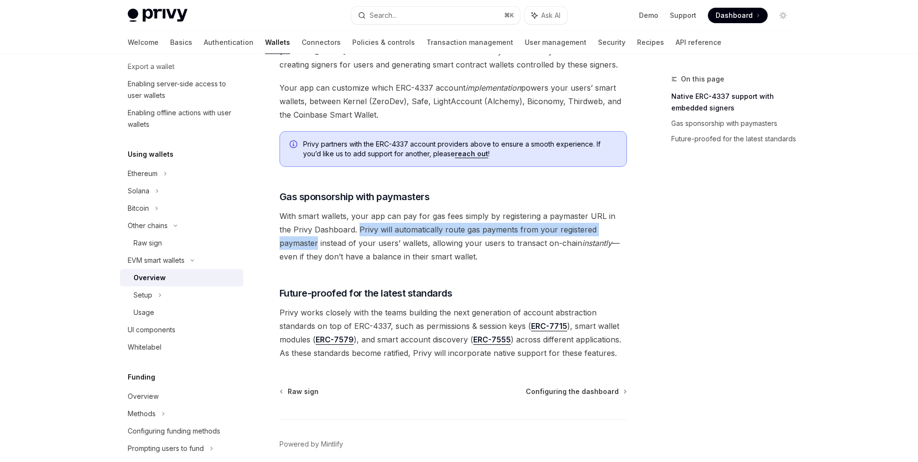
click at [457, 250] on span "With smart wallets, your app can pay for gas fees simply by registering a payma…" at bounding box center [454, 236] width 348 height 54
drag, startPoint x: 344, startPoint y: 229, endPoint x: 470, endPoint y: 256, distance: 129.2
click at [470, 256] on span "With smart wallets, your app can pay for gas fees simply by registering a payma…" at bounding box center [454, 236] width 348 height 54
click at [465, 262] on span "With smart wallets, your app can pay for gas fees simply by registering a payma…" at bounding box center [454, 236] width 348 height 54
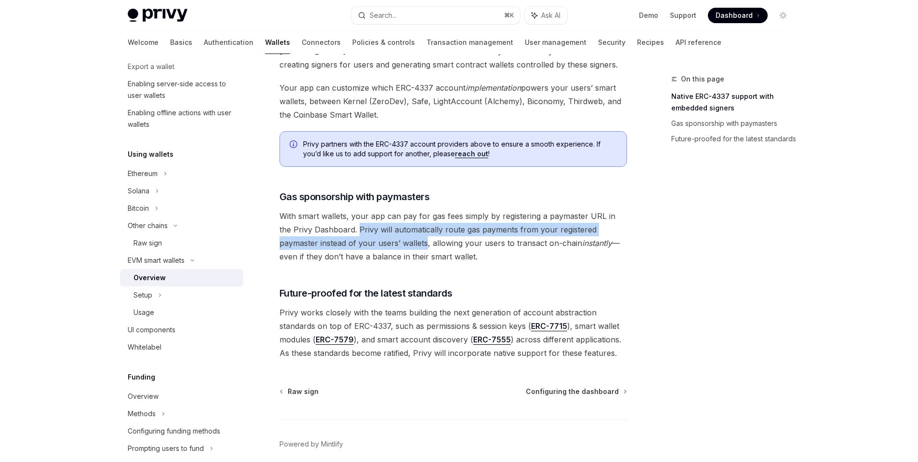
drag, startPoint x: 345, startPoint y: 229, endPoint x: 385, endPoint y: 241, distance: 42.2
click at [385, 241] on span "With smart wallets, your app can pay for gas fees simply by registering a payma…" at bounding box center [454, 236] width 348 height 54
copy span "Privy will automatically route gas payments from your registered paymaster inst…"
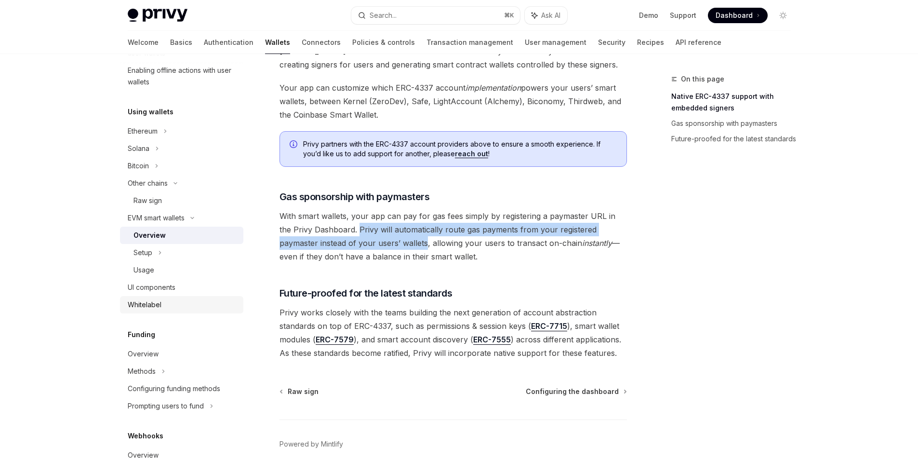
scroll to position [234, 0]
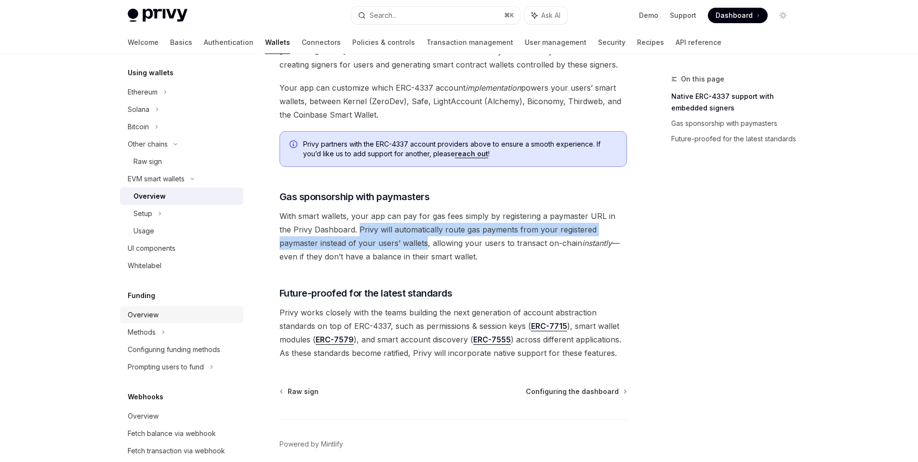
click at [182, 318] on div "Overview" at bounding box center [183, 315] width 110 height 12
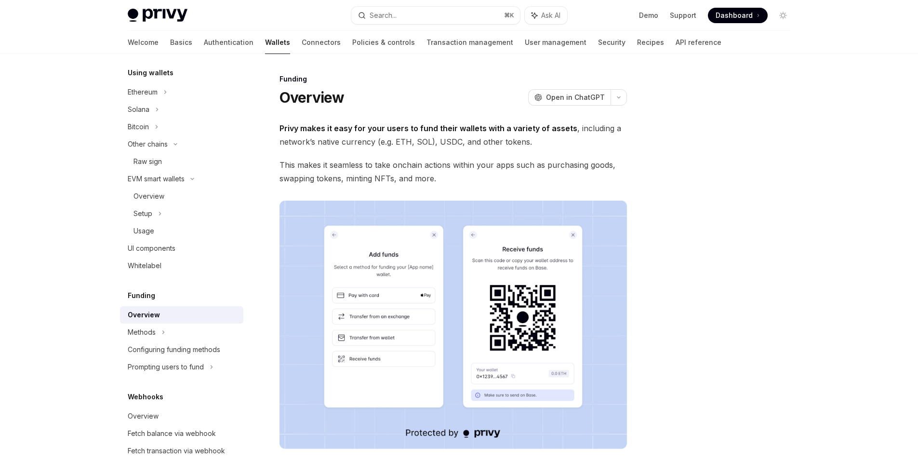
click at [700, 201] on div at bounding box center [725, 267] width 147 height 389
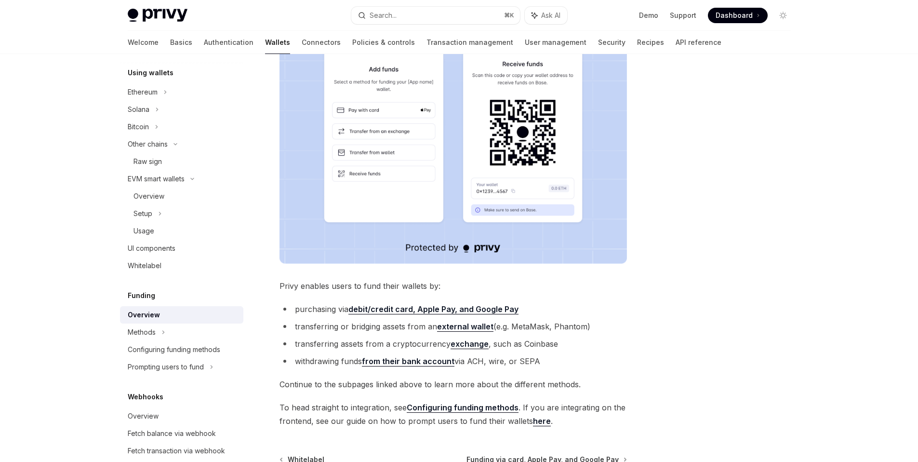
scroll to position [226, 0]
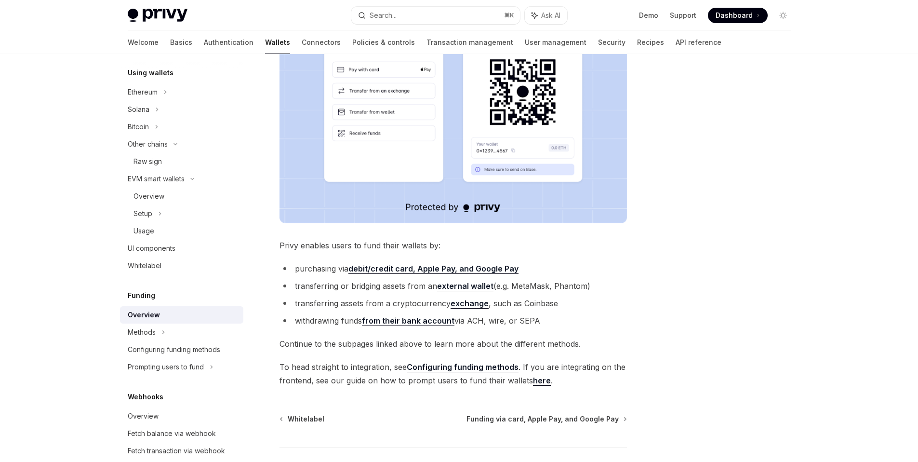
click at [360, 342] on span "Continue to the subpages linked above to learn more about the different methods." at bounding box center [454, 343] width 348 height 13
type textarea "*"
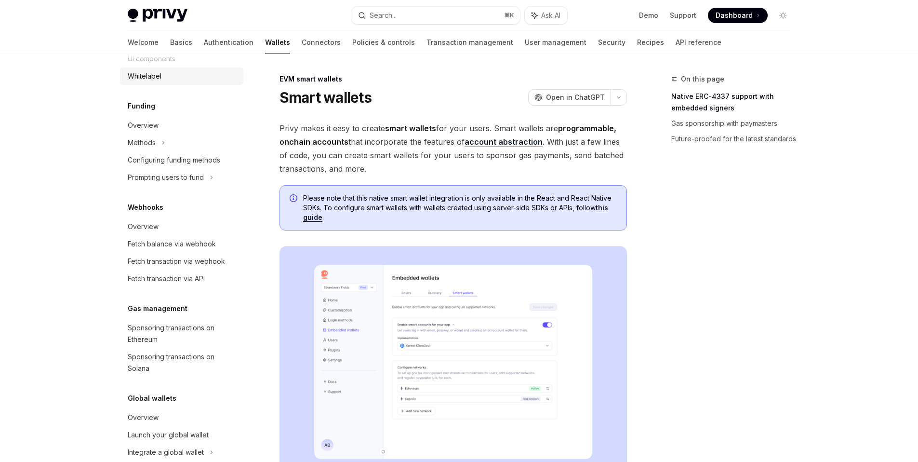
scroll to position [424, 0]
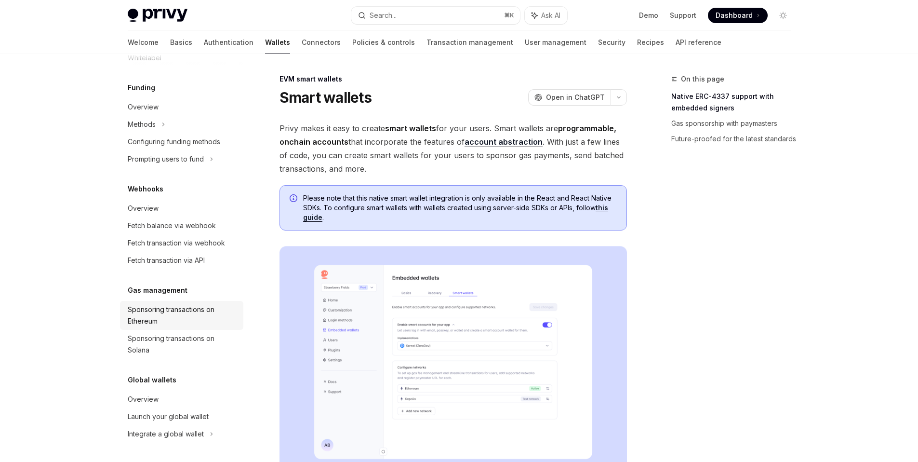
click at [199, 318] on div "Sponsoring transactions on Ethereum" at bounding box center [183, 315] width 110 height 23
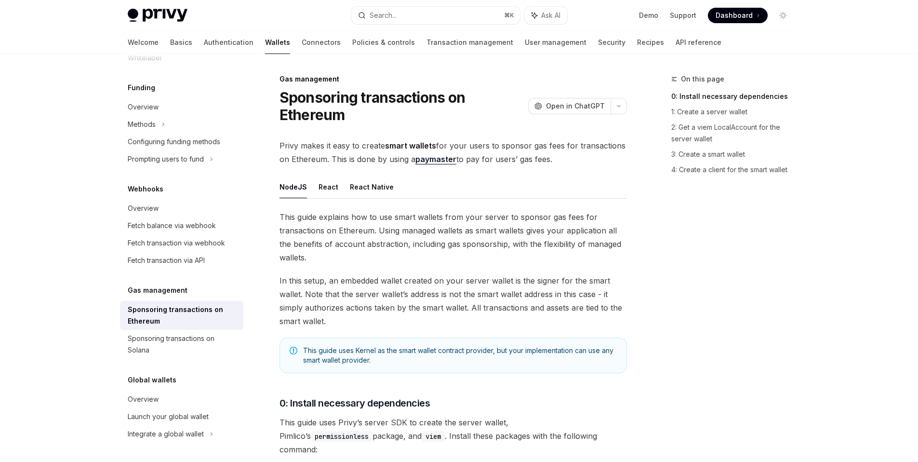
click at [435, 161] on link "paymaster" at bounding box center [436, 159] width 41 height 10
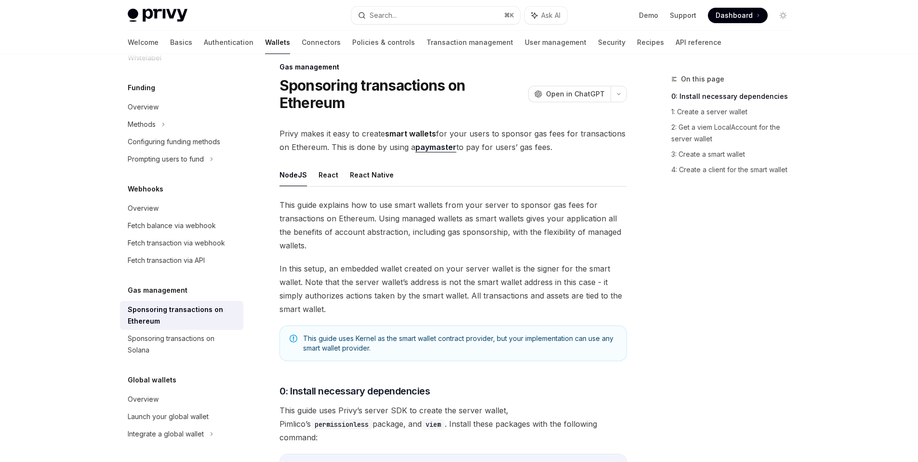
scroll to position [18, 0]
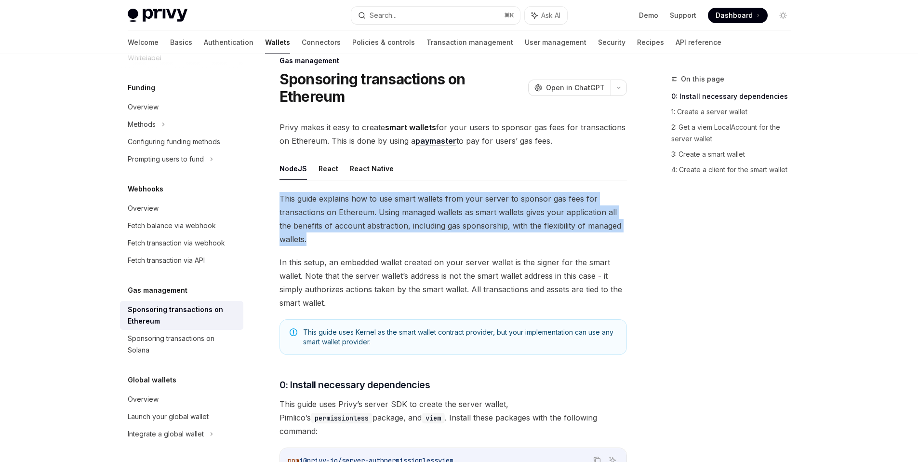
drag, startPoint x: 325, startPoint y: 237, endPoint x: 271, endPoint y: 197, distance: 67.6
click at [322, 238] on span "This guide explains how to use smart wallets from your server to sponsor gas fe…" at bounding box center [454, 219] width 348 height 54
drag, startPoint x: 325, startPoint y: 240, endPoint x: 274, endPoint y: 197, distance: 66.7
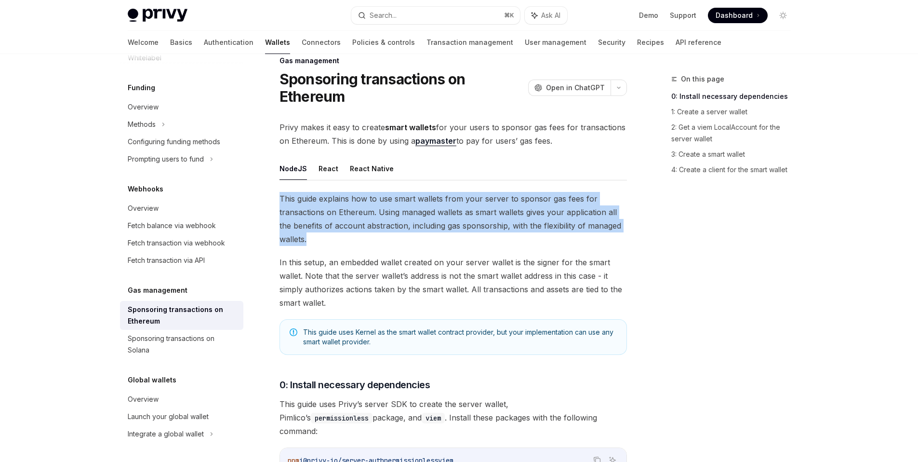
click at [390, 243] on span "This guide explains how to use smart wallets from your server to sponsor gas fe…" at bounding box center [454, 219] width 348 height 54
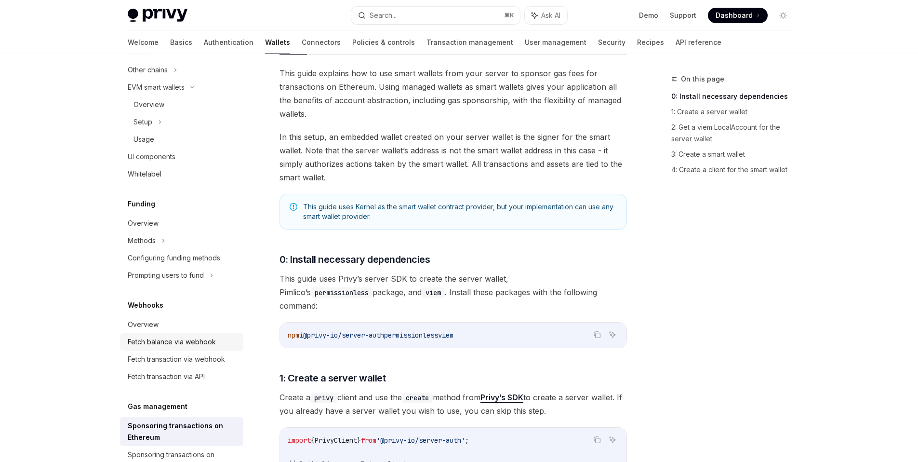
scroll to position [255, 0]
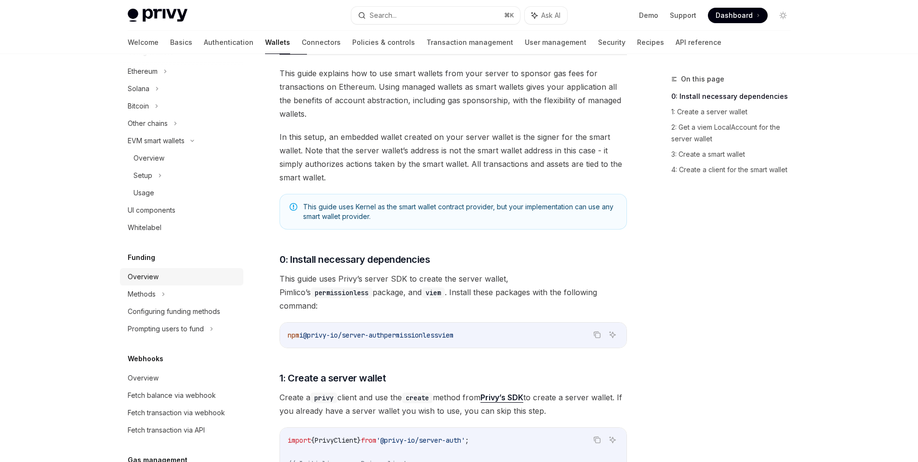
click at [190, 276] on div "Overview" at bounding box center [183, 277] width 110 height 12
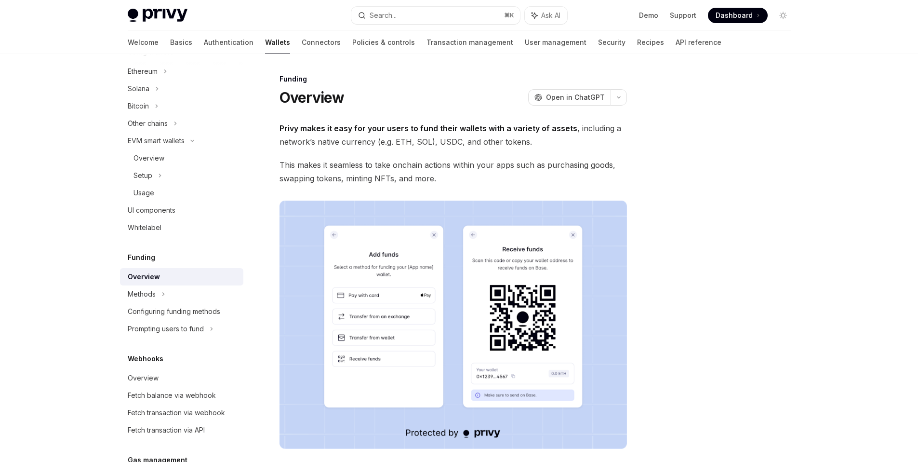
click at [462, 179] on span "This makes it seamless to take onchain actions within your apps such as purchas…" at bounding box center [454, 171] width 348 height 27
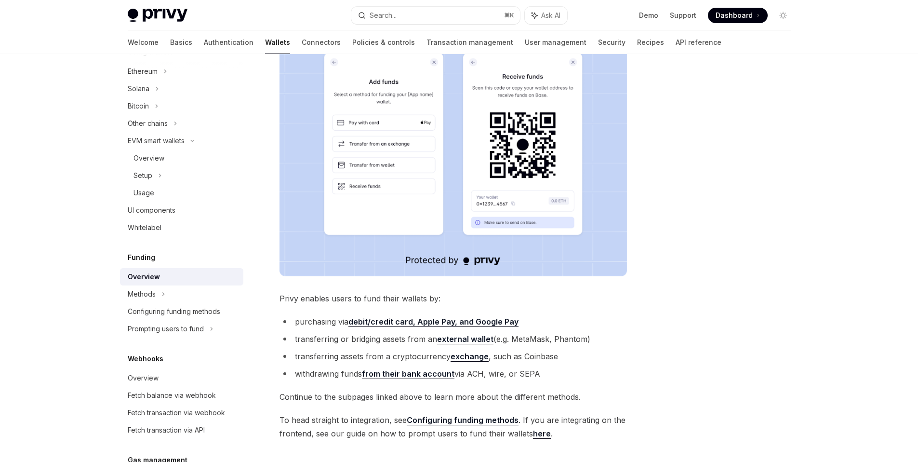
scroll to position [276, 0]
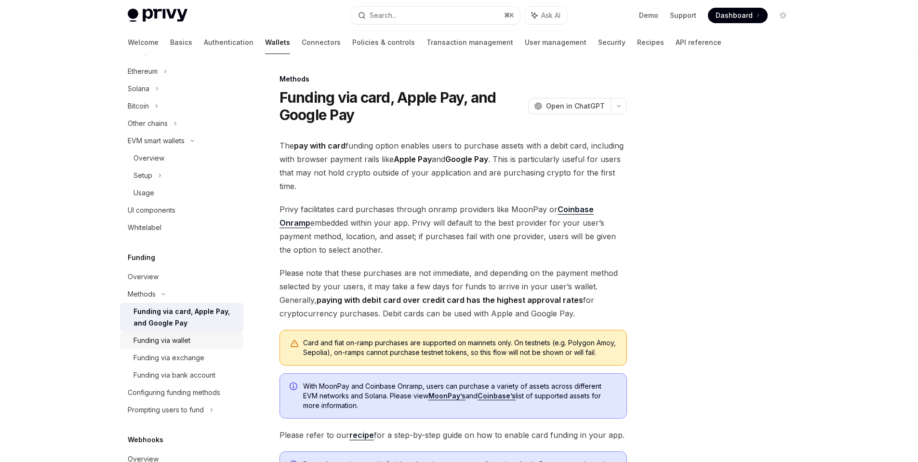
click at [201, 336] on div "Funding via wallet" at bounding box center [186, 341] width 104 height 12
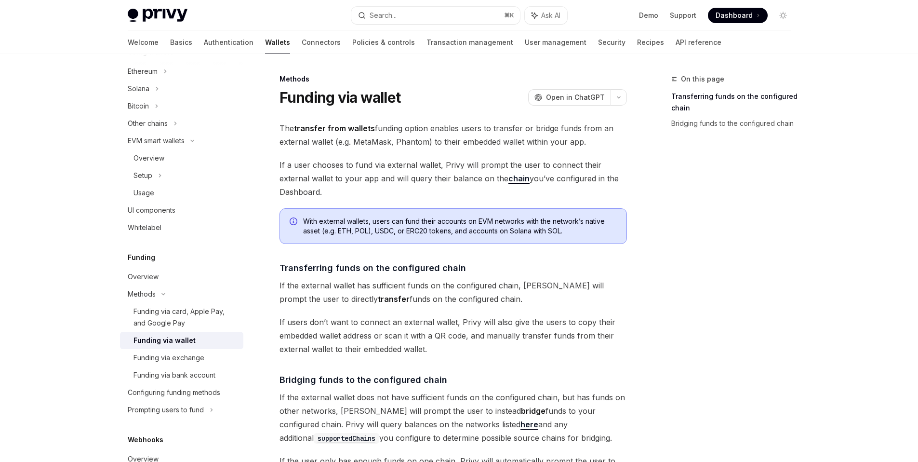
click at [462, 190] on span "If a user chooses to fund via external wallet, Privy will prompt the user to co…" at bounding box center [454, 178] width 348 height 40
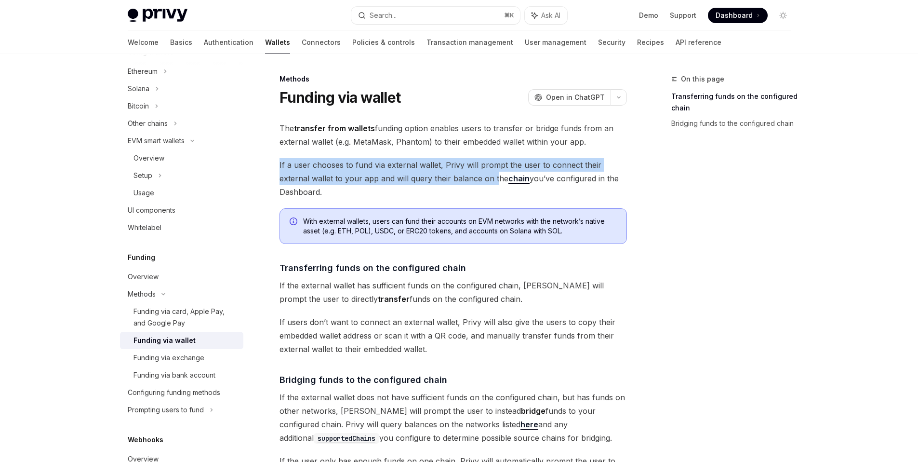
drag, startPoint x: 279, startPoint y: 163, endPoint x: 464, endPoint y: 188, distance: 186.2
click at [463, 177] on span "If a user chooses to fund via external wallet, Privy will prompt the user to co…" at bounding box center [454, 178] width 348 height 40
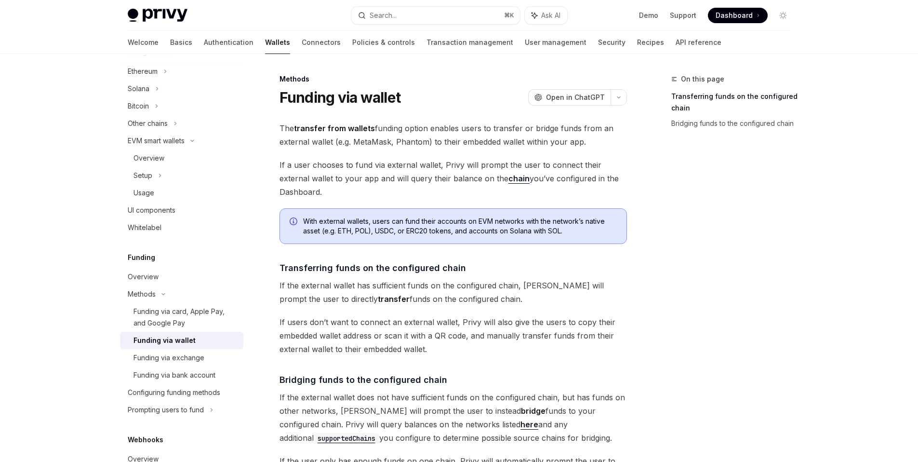
click at [464, 197] on span "If a user chooses to fund via external wallet, Privy will prompt the user to co…" at bounding box center [454, 178] width 348 height 40
click at [182, 13] on img at bounding box center [158, 15] width 60 height 13
type textarea "*"
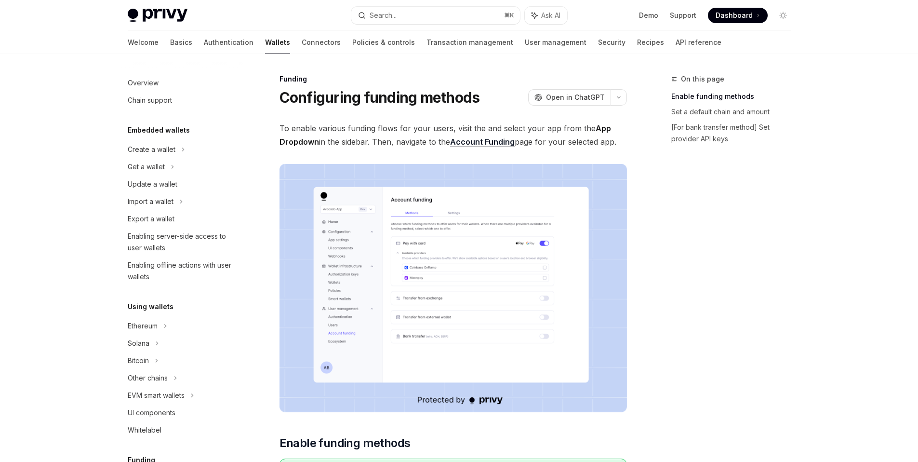
scroll to position [256, 0]
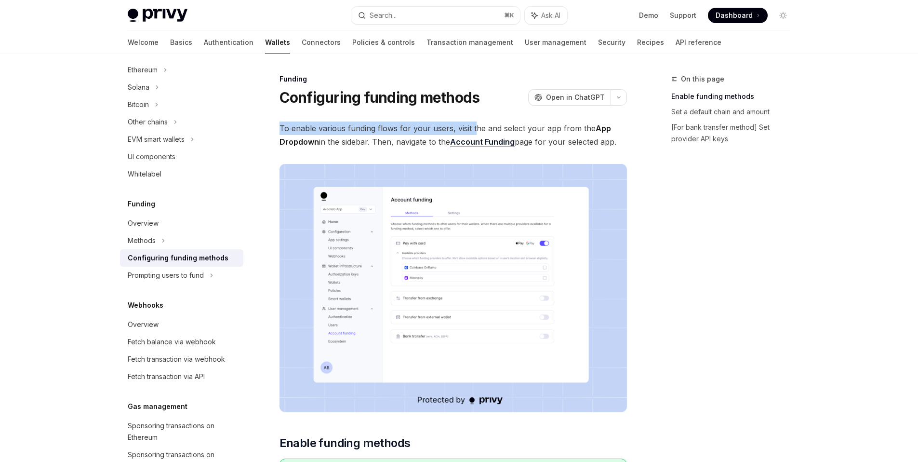
drag, startPoint x: 280, startPoint y: 128, endPoint x: 475, endPoint y: 134, distance: 195.3
click at [473, 134] on span "To enable various funding flows for your users, visit the and select your app f…" at bounding box center [454, 134] width 348 height 27
click at [408, 139] on span "To enable various funding flows for your users, visit the and select your app f…" at bounding box center [454, 134] width 348 height 27
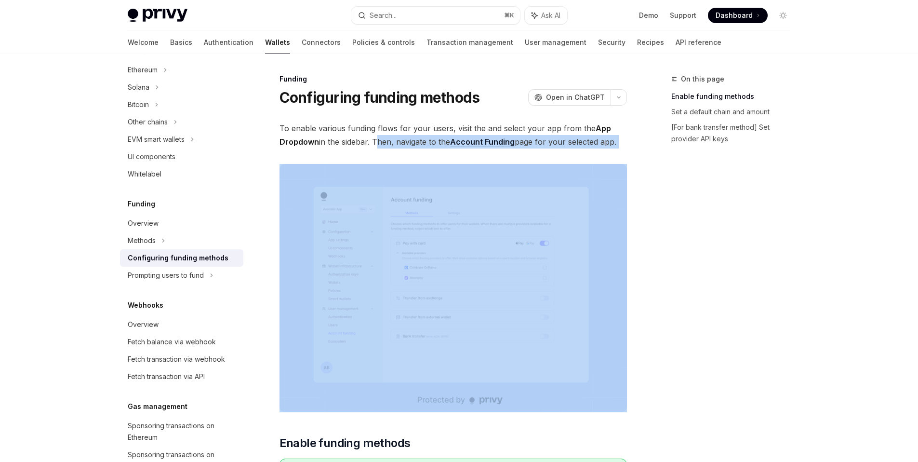
drag, startPoint x: 398, startPoint y: 145, endPoint x: 587, endPoint y: 157, distance: 189.3
click at [601, 146] on span "To enable various funding flows for your users, visit the and select your app f…" at bounding box center [454, 134] width 348 height 27
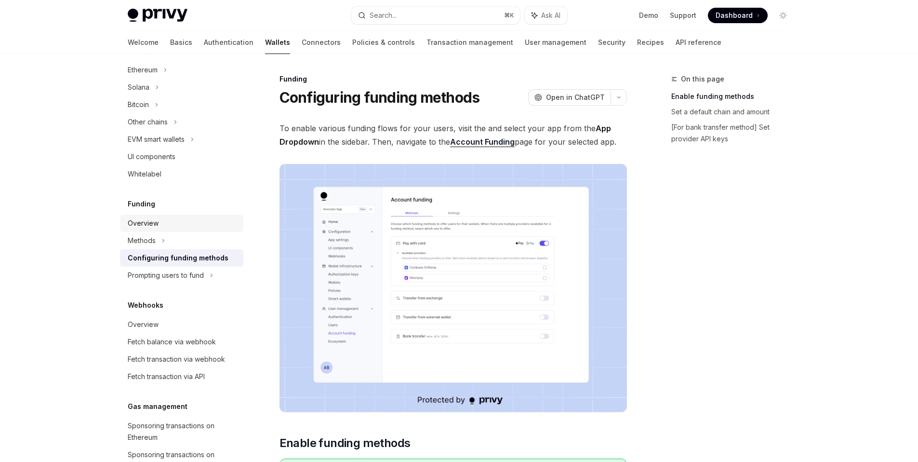
scroll to position [224, 0]
